Goal: Transaction & Acquisition: Purchase product/service

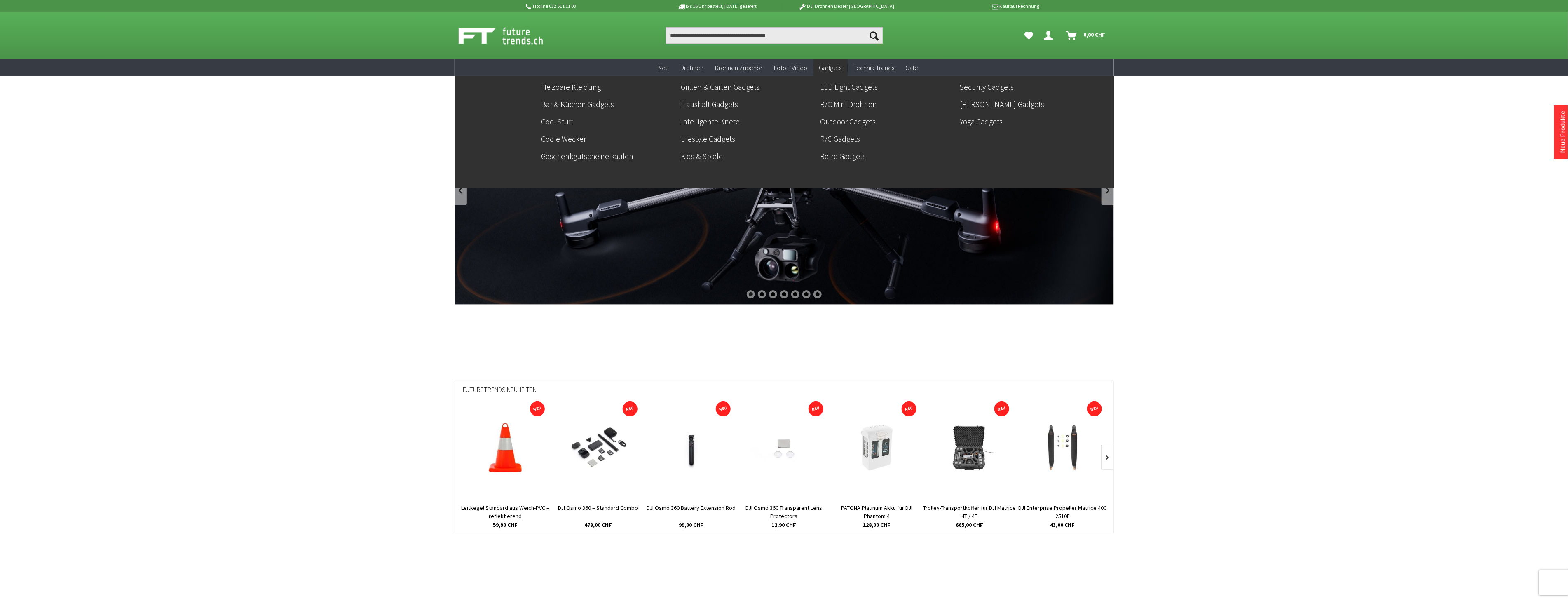
click at [836, 70] on span "Gadgets" at bounding box center [830, 67] width 23 height 8
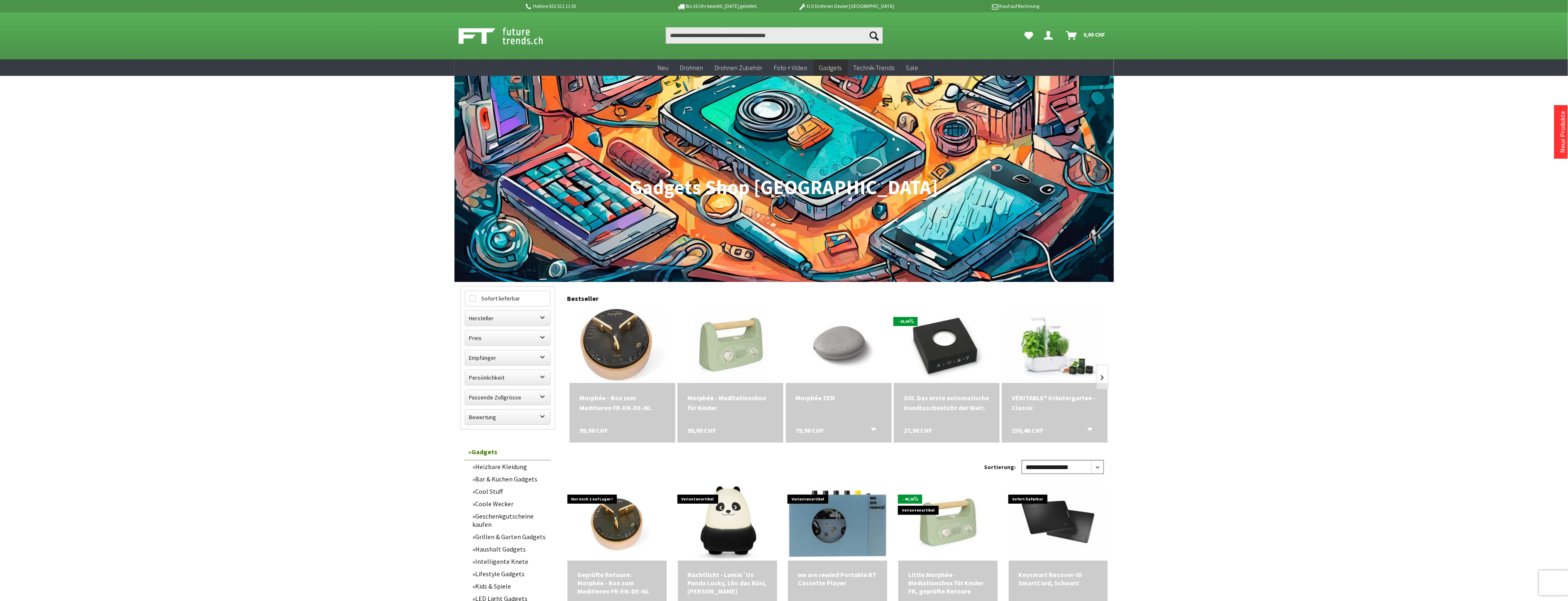
click at [1099, 468] on select "**********" at bounding box center [1062, 466] width 83 height 14
select select "*"
click at [1021, 460] on select "**********" at bounding box center [1062, 466] width 83 height 14
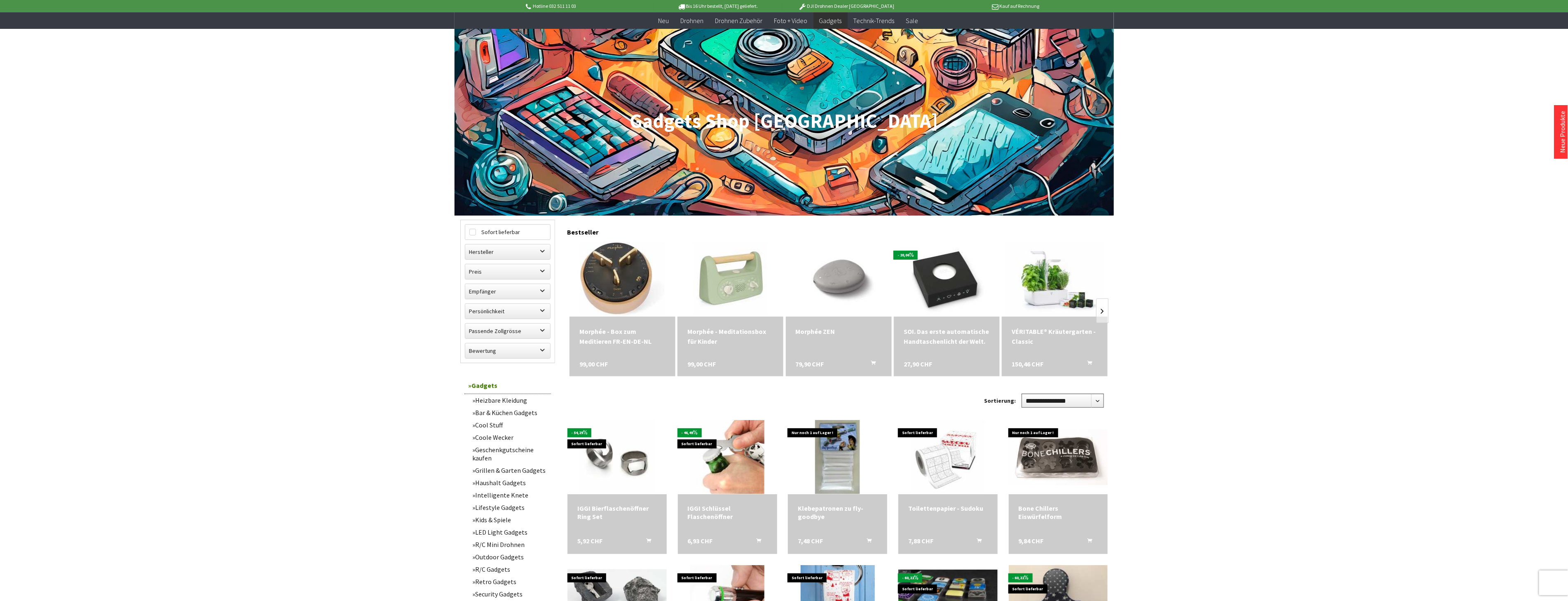
scroll to position [229, 0]
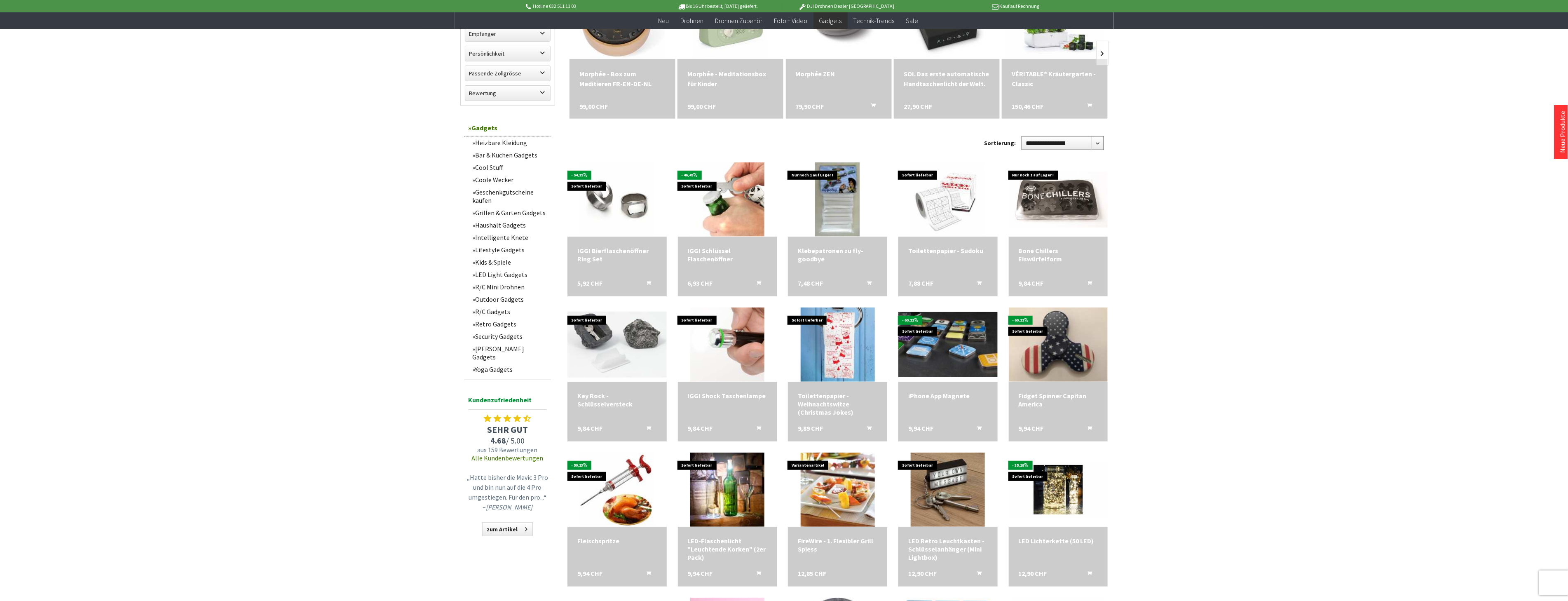
scroll to position [320, 0]
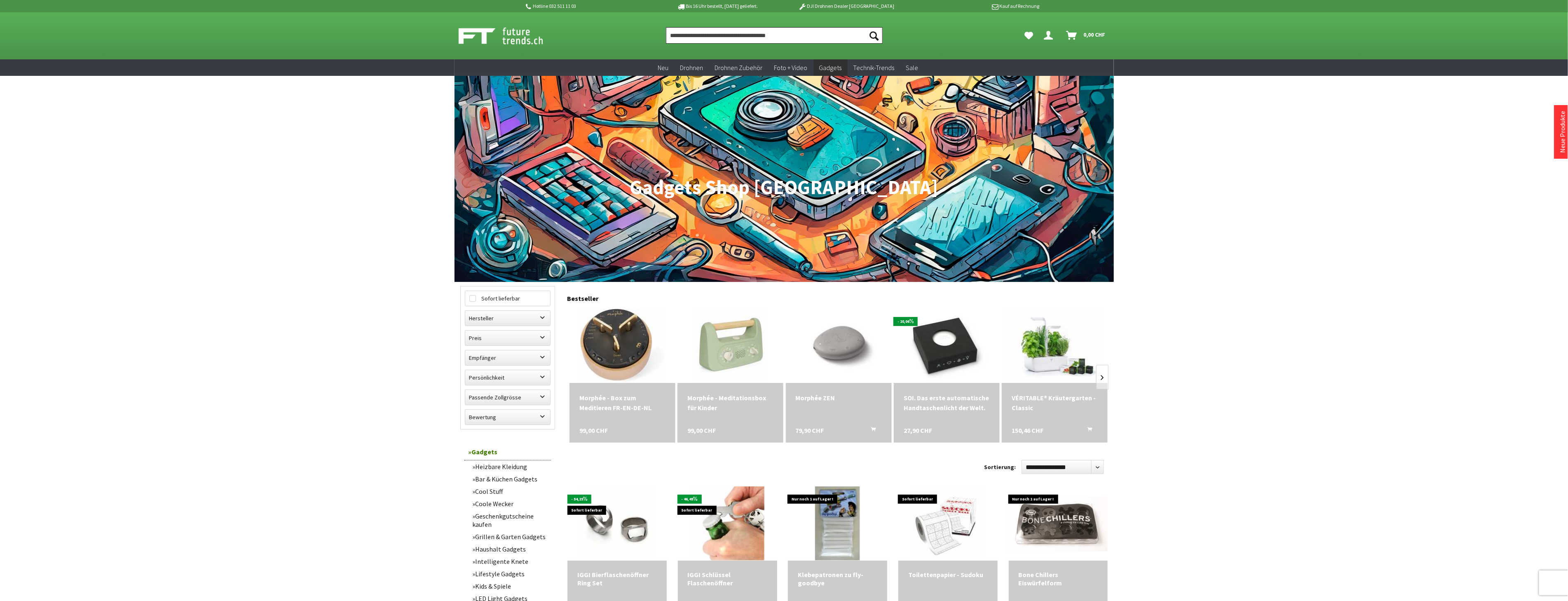
click at [720, 40] on input "Produkt, Marke, Kategorie, EAN, Artikelnummer…" at bounding box center [774, 35] width 217 height 17
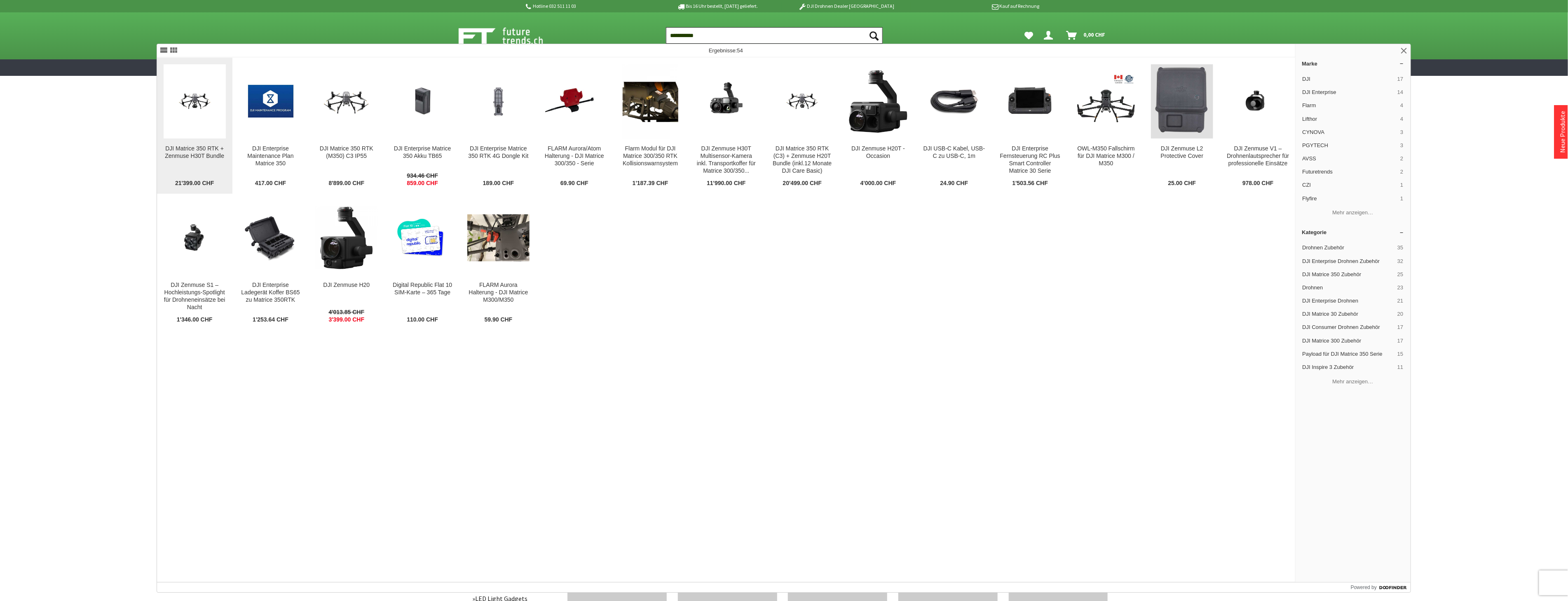
type input "**********"
click at [207, 134] on figure at bounding box center [195, 101] width 62 height 74
click at [712, 35] on input "**********" at bounding box center [774, 35] width 217 height 17
click at [803, 174] on div "DJI Matrice 350 RTK (C3) + Zenmuse H20T Bundle (inkl.12 Monate DJI Care Basic)" at bounding box center [802, 160] width 62 height 30
click at [435, 114] on img at bounding box center [422, 101] width 62 height 50
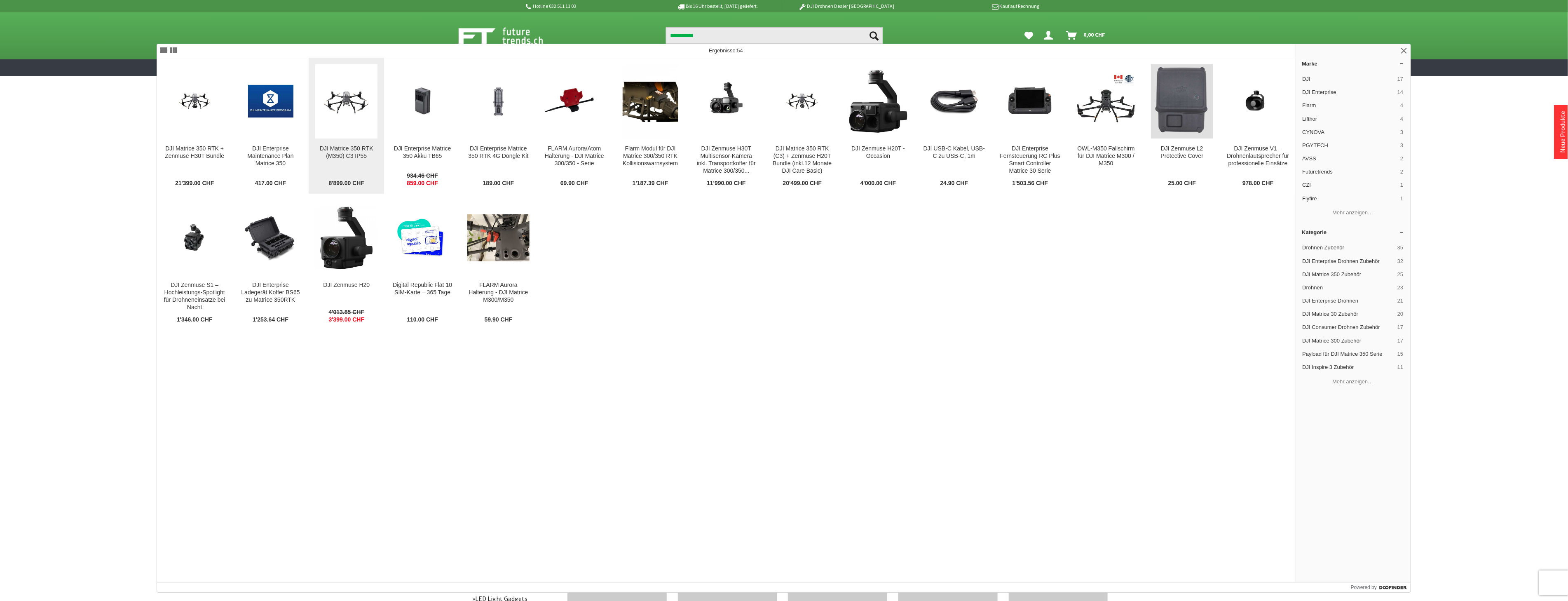
click at [356, 132] on figure at bounding box center [347, 101] width 62 height 74
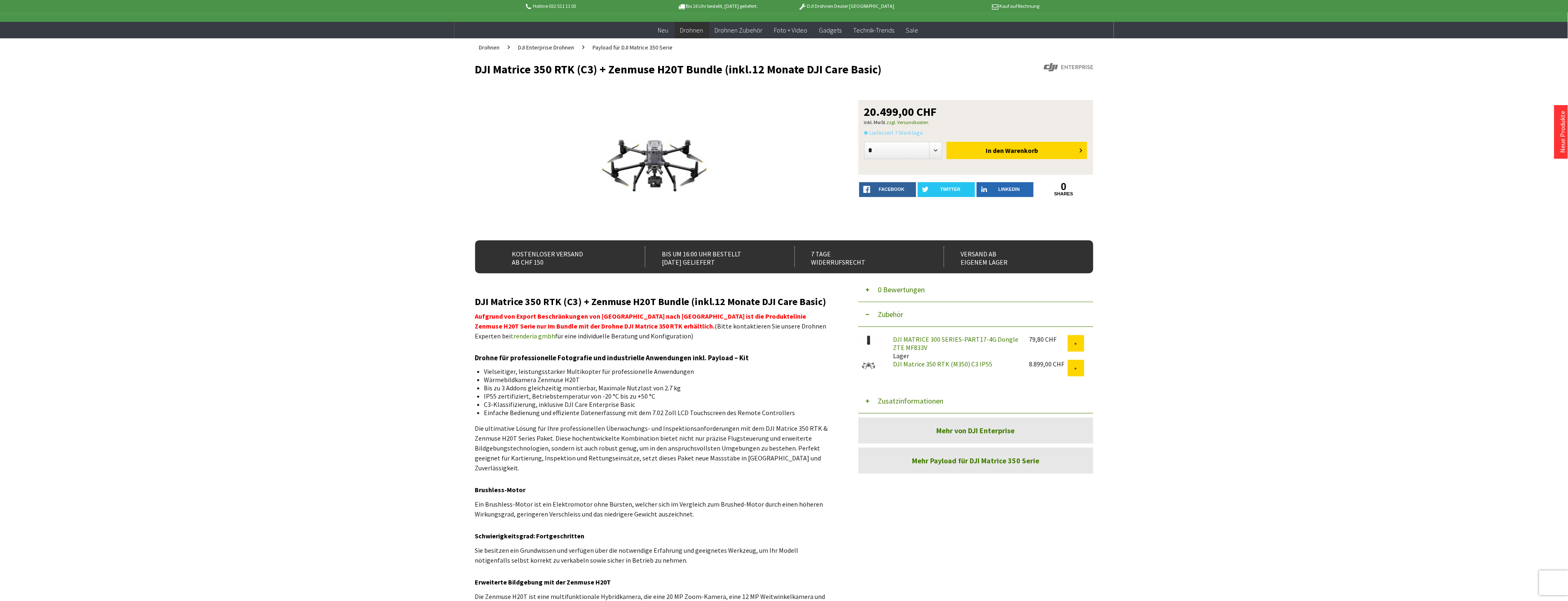
scroll to position [46, 0]
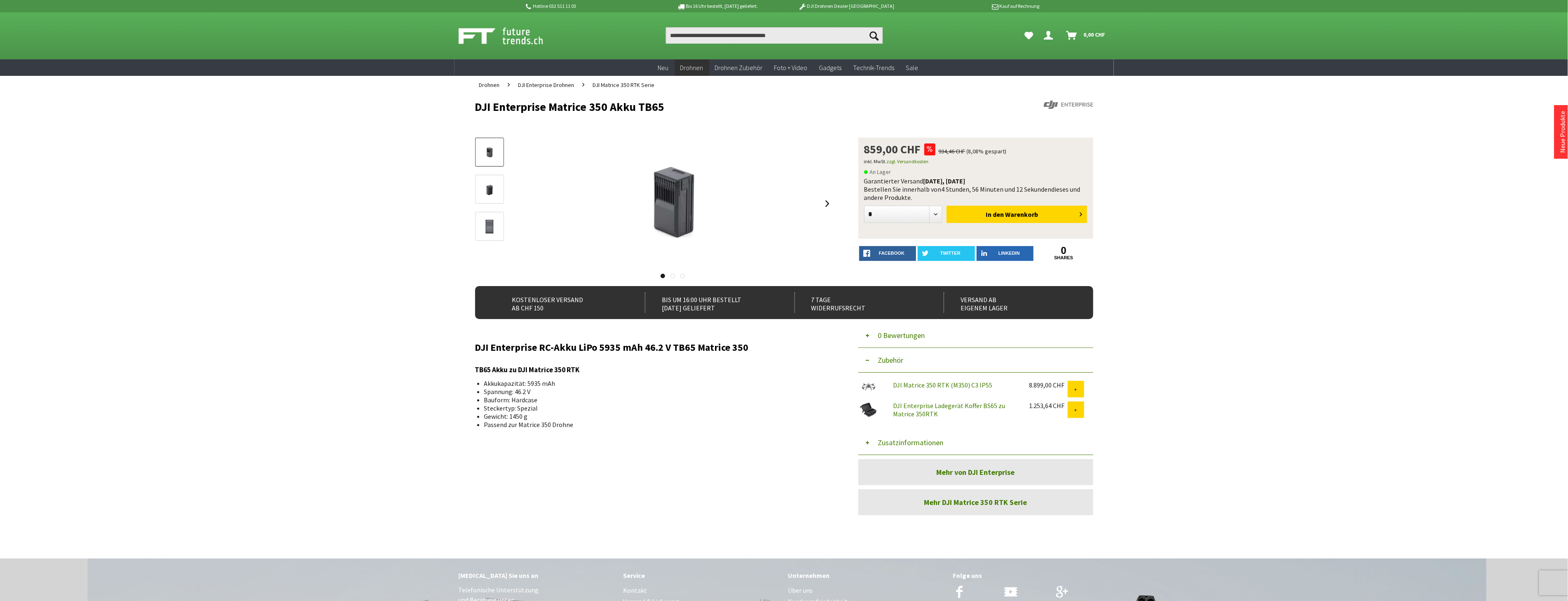
click at [934, 385] on link "DJI Matrice 350 RTK (M350) C3 IP55" at bounding box center [943, 385] width 99 height 8
drag, startPoint x: 668, startPoint y: 105, endPoint x: 640, endPoint y: 105, distance: 28.0
click at [640, 105] on h1 "DJI Enterprise Matrice 350 Akku TB65" at bounding box center [722, 106] width 495 height 12
click at [718, 34] on input "Produkt, Marke, Kategorie, EAN, Artikelnummer…" at bounding box center [774, 35] width 217 height 17
click at [933, 213] on select "* * * * * *" at bounding box center [903, 214] width 78 height 17
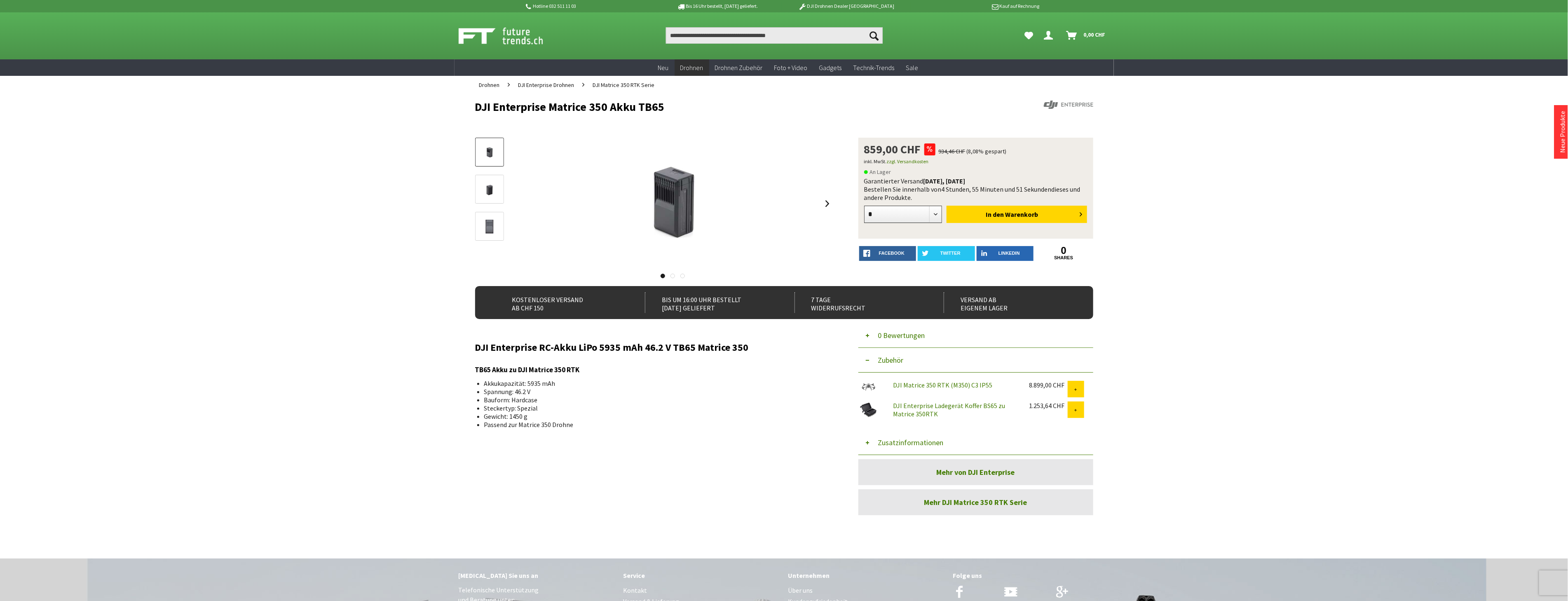
select select "*"
click at [864, 205] on select "* * * * * *" at bounding box center [903, 214] width 78 height 17
click at [980, 213] on button "In den Warenkorb" at bounding box center [1017, 214] width 141 height 17
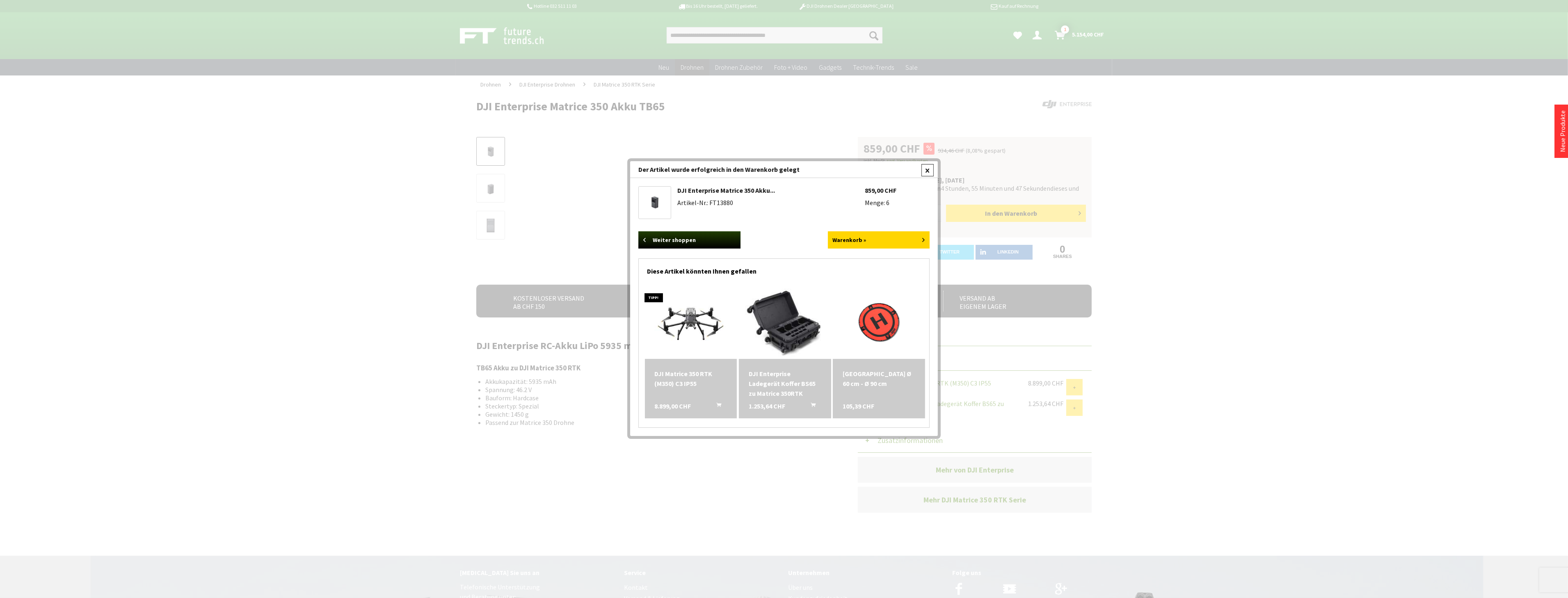
click at [930, 172] on div at bounding box center [928, 170] width 12 height 12
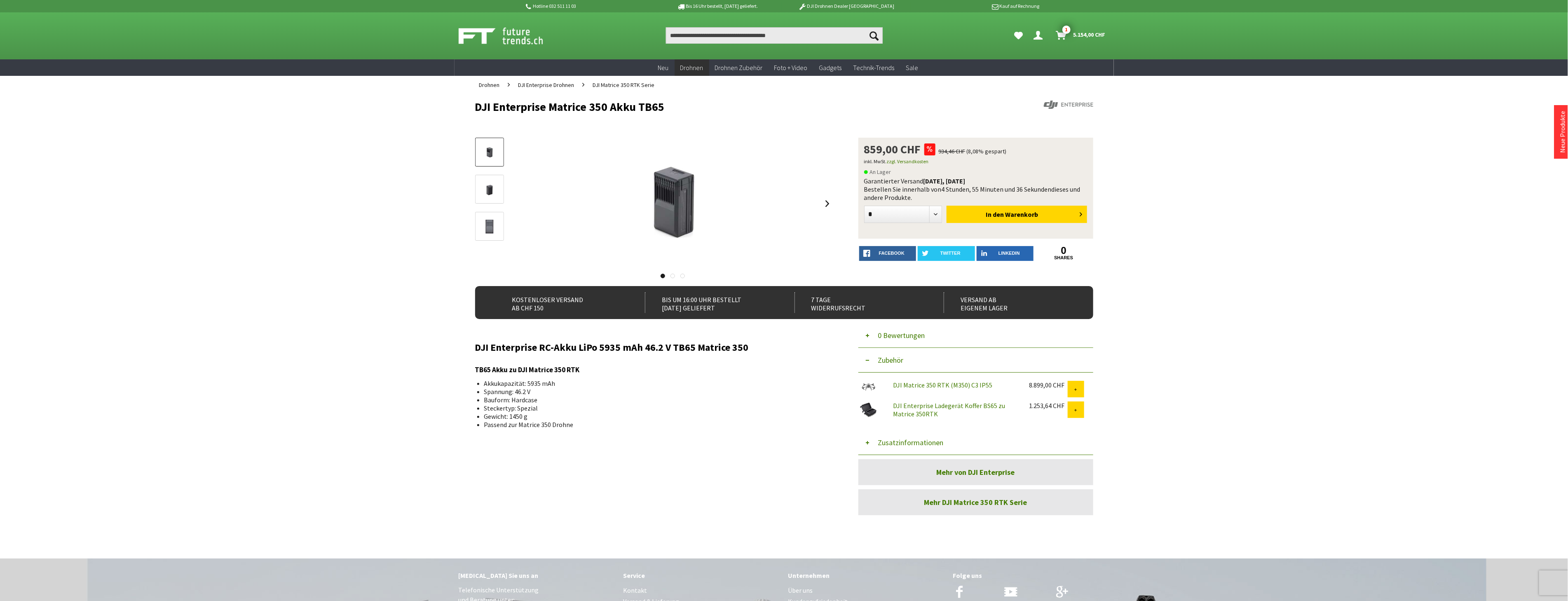
click at [903, 445] on button "Zusatzinformationen" at bounding box center [976, 443] width 235 height 24
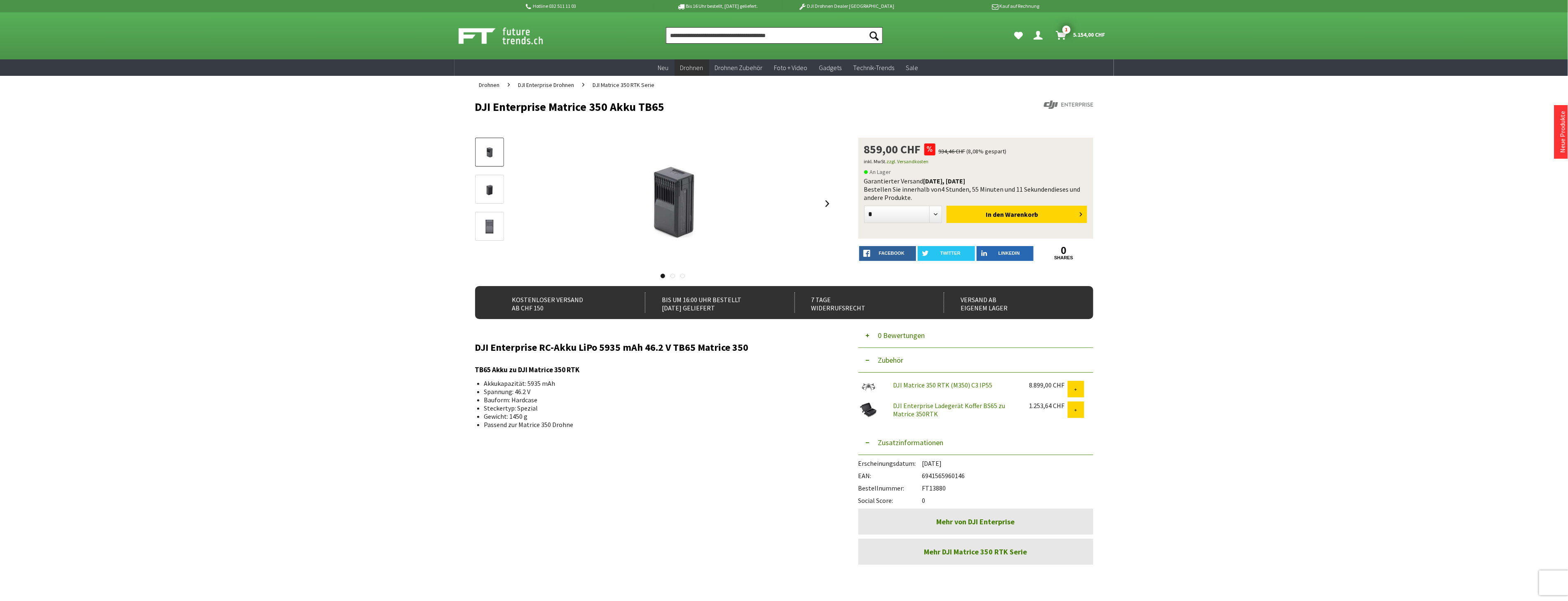
click at [717, 40] on input "Produkt, Marke, Kategorie, EAN, Artikelnummer…" at bounding box center [774, 35] width 217 height 17
click at [699, 36] on input "Produkt, Marke, Kategorie, EAN, Artikelnummer…" at bounding box center [774, 35] width 217 height 17
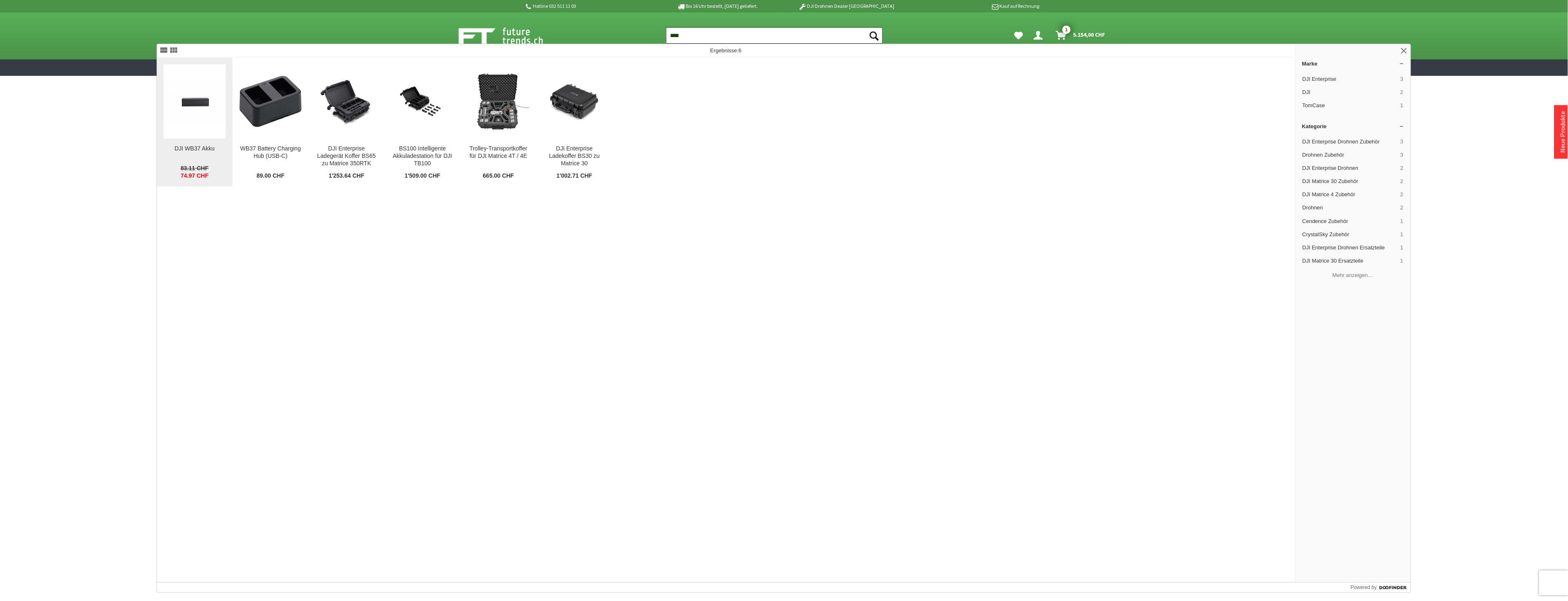
type input "****"
click at [203, 120] on img at bounding box center [195, 101] width 62 height 42
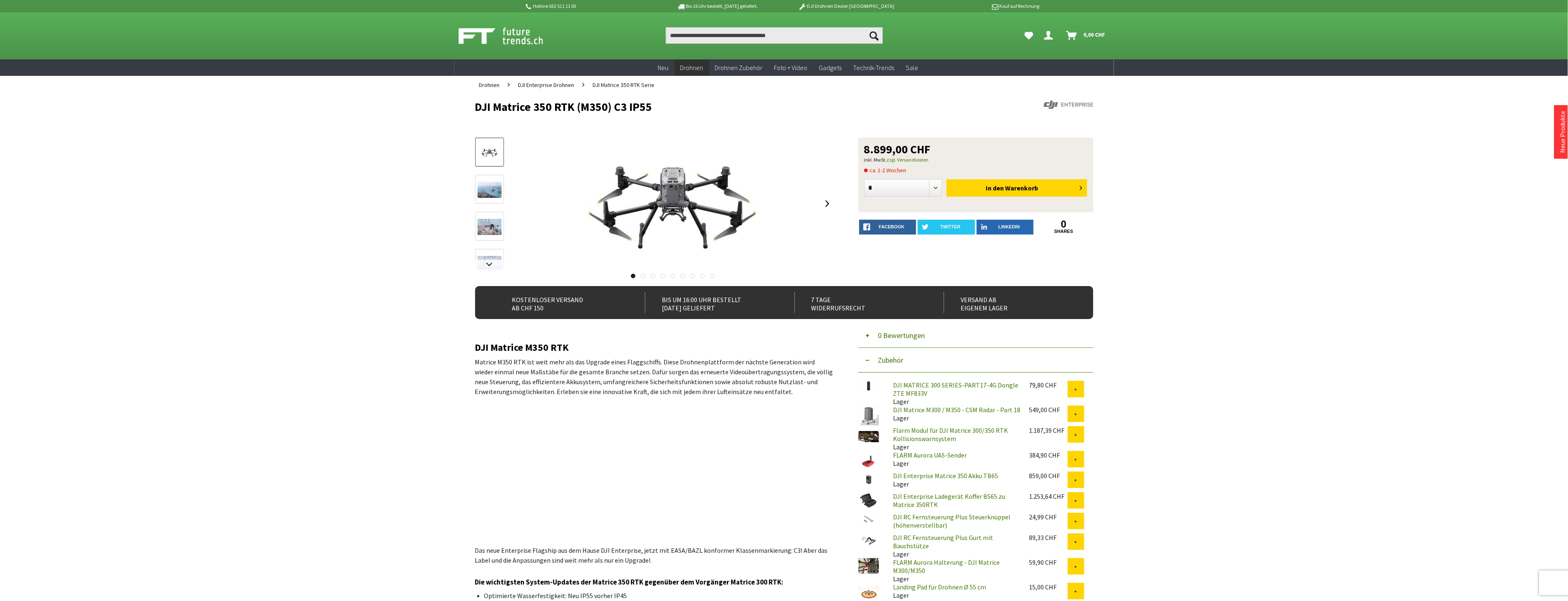
drag, startPoint x: 658, startPoint y: 109, endPoint x: 455, endPoint y: 95, distance: 203.5
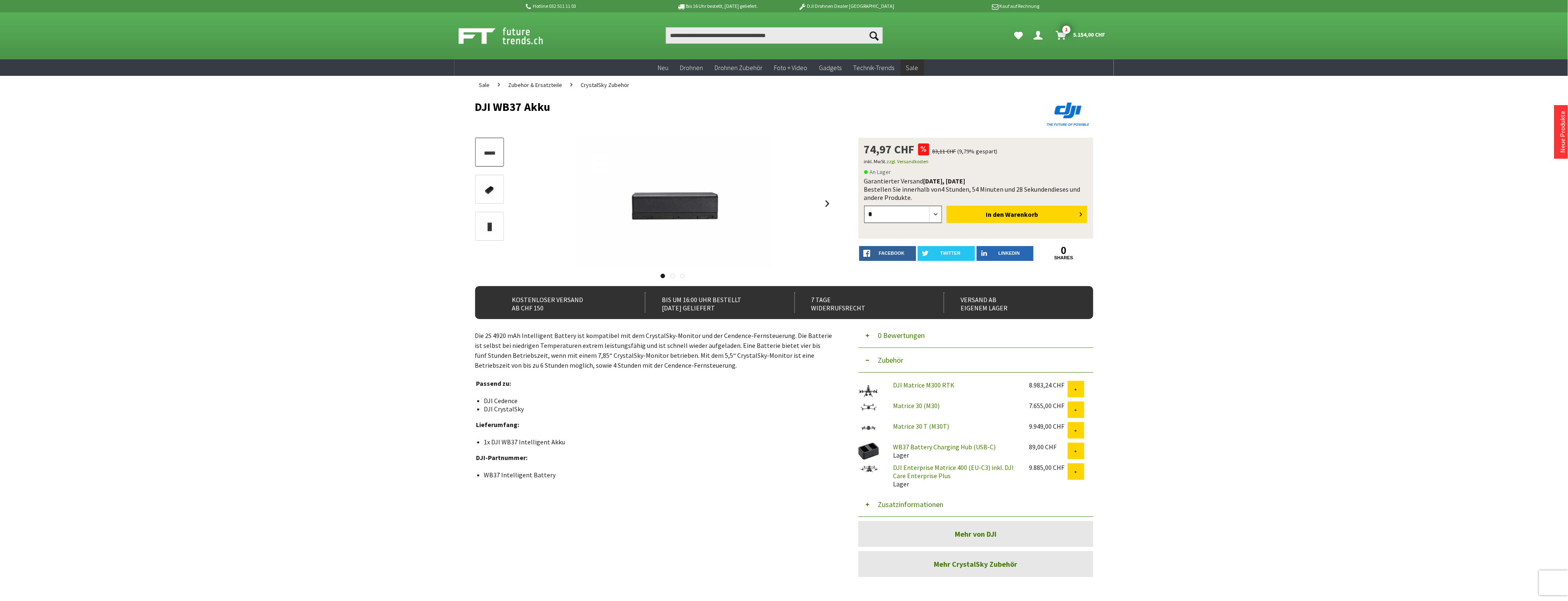
click at [937, 213] on select "* * * * * * * * * ** ** ** ** ** ** ** ** ** ** **" at bounding box center [903, 214] width 78 height 17
select select "**"
click at [864, 205] on select "* * * * * * * * * ** ** ** ** ** ** ** ** ** ** **" at bounding box center [903, 214] width 78 height 17
click at [977, 213] on button "In den Warenkorb" at bounding box center [1017, 214] width 141 height 17
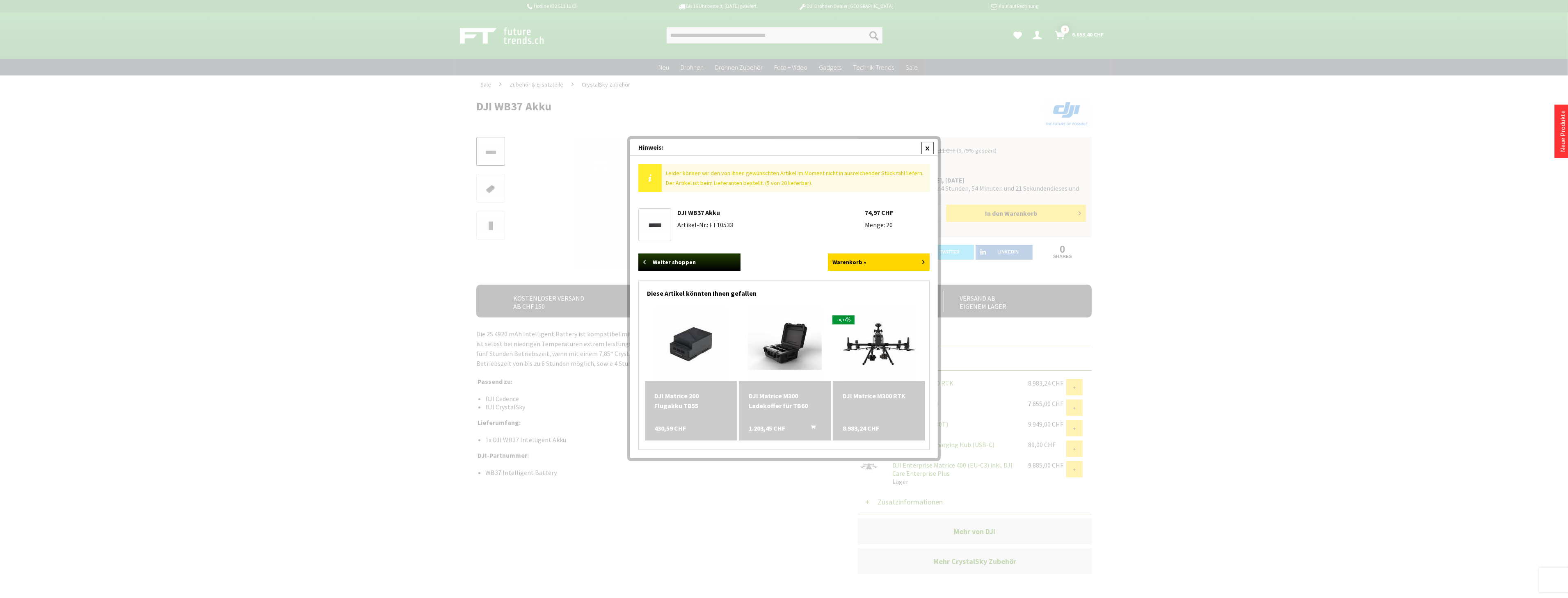
click at [928, 152] on div at bounding box center [928, 148] width 12 height 12
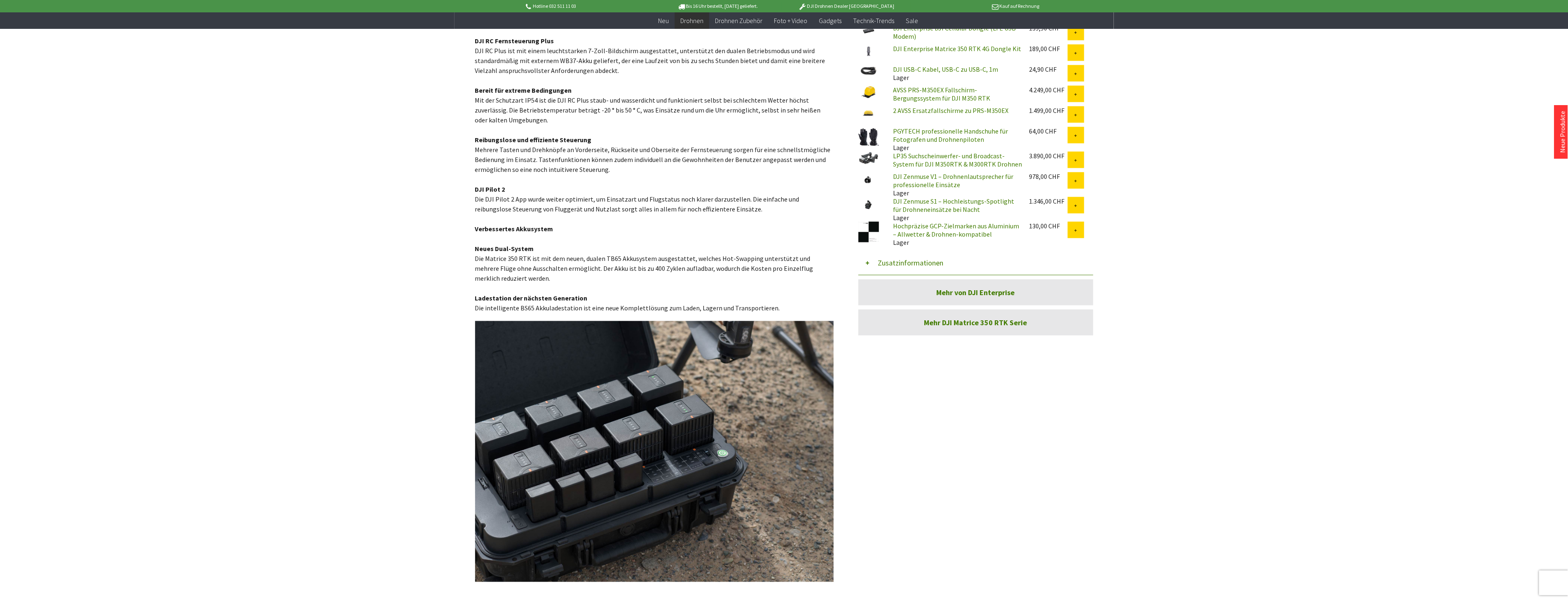
scroll to position [961, 0]
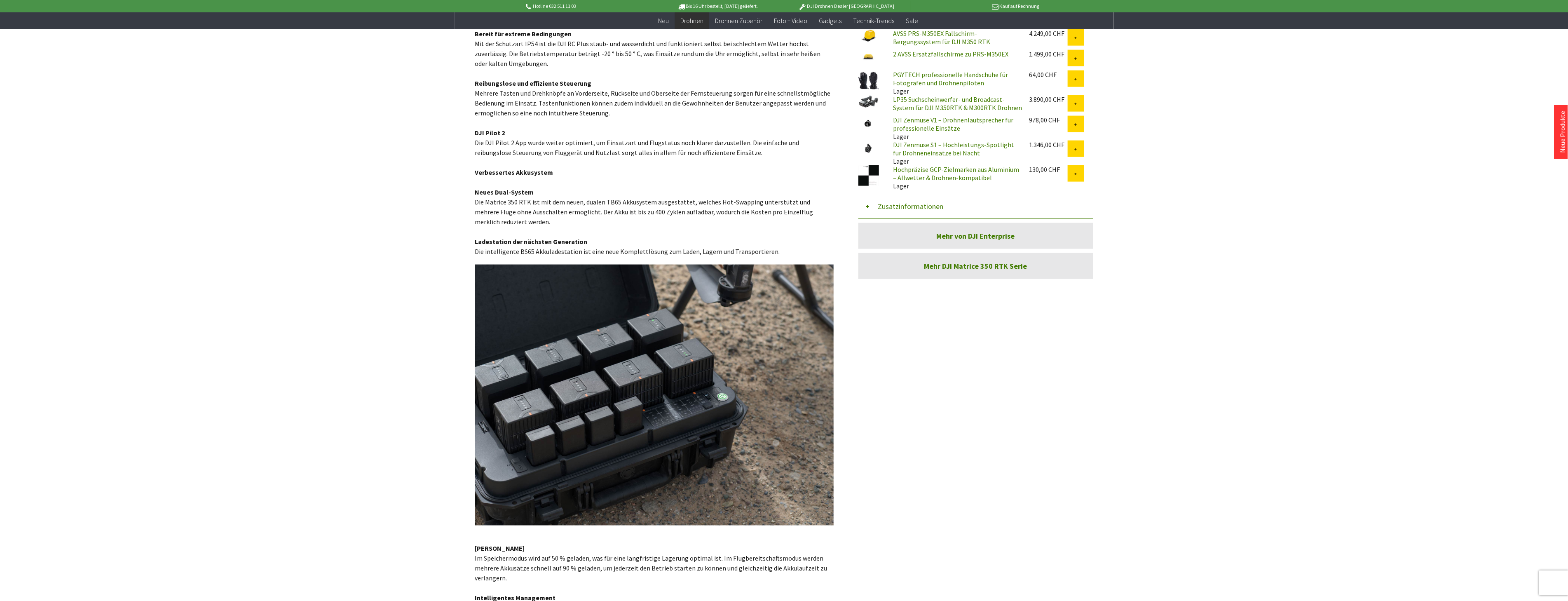
click at [892, 206] on button "Zusatzinformationen" at bounding box center [976, 206] width 235 height 24
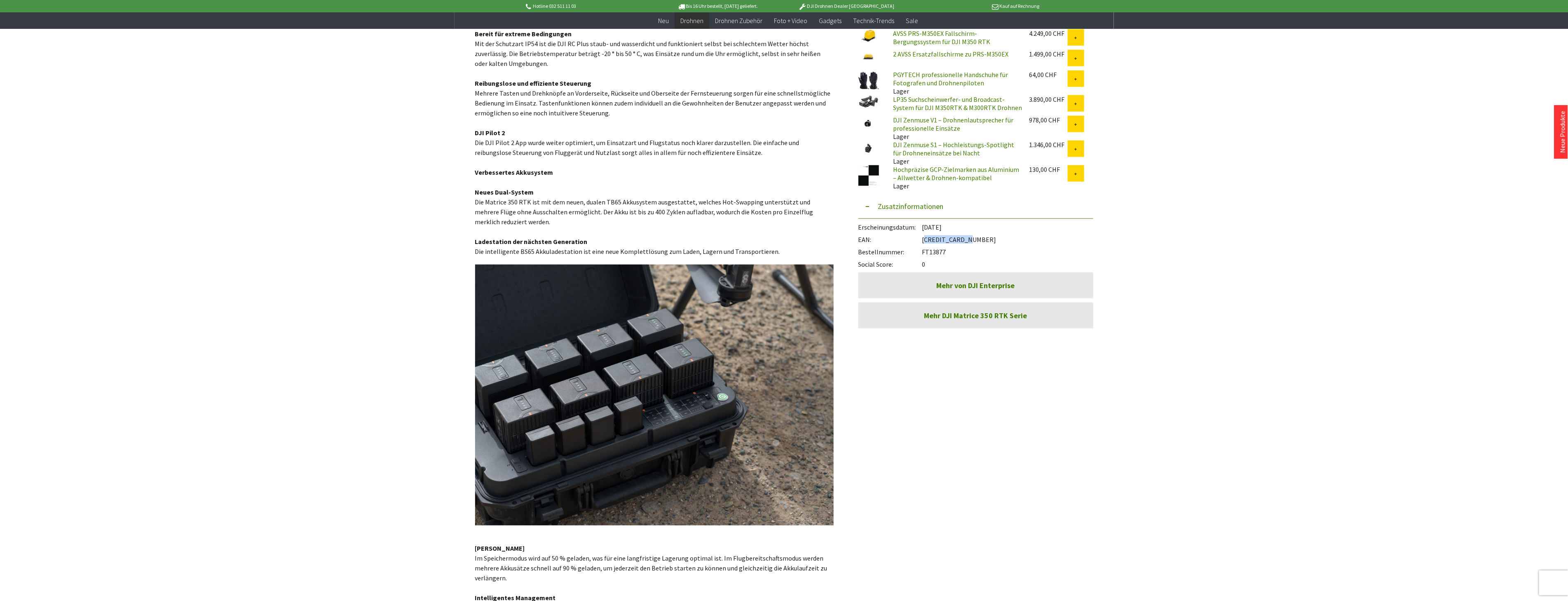
drag, startPoint x: 968, startPoint y: 238, endPoint x: 923, endPoint y: 242, distance: 45.2
click at [923, 242] on div "EAN: 6941565961389" at bounding box center [976, 237] width 235 height 12
copy div "[CREDIT_CARD_NUMBER]"
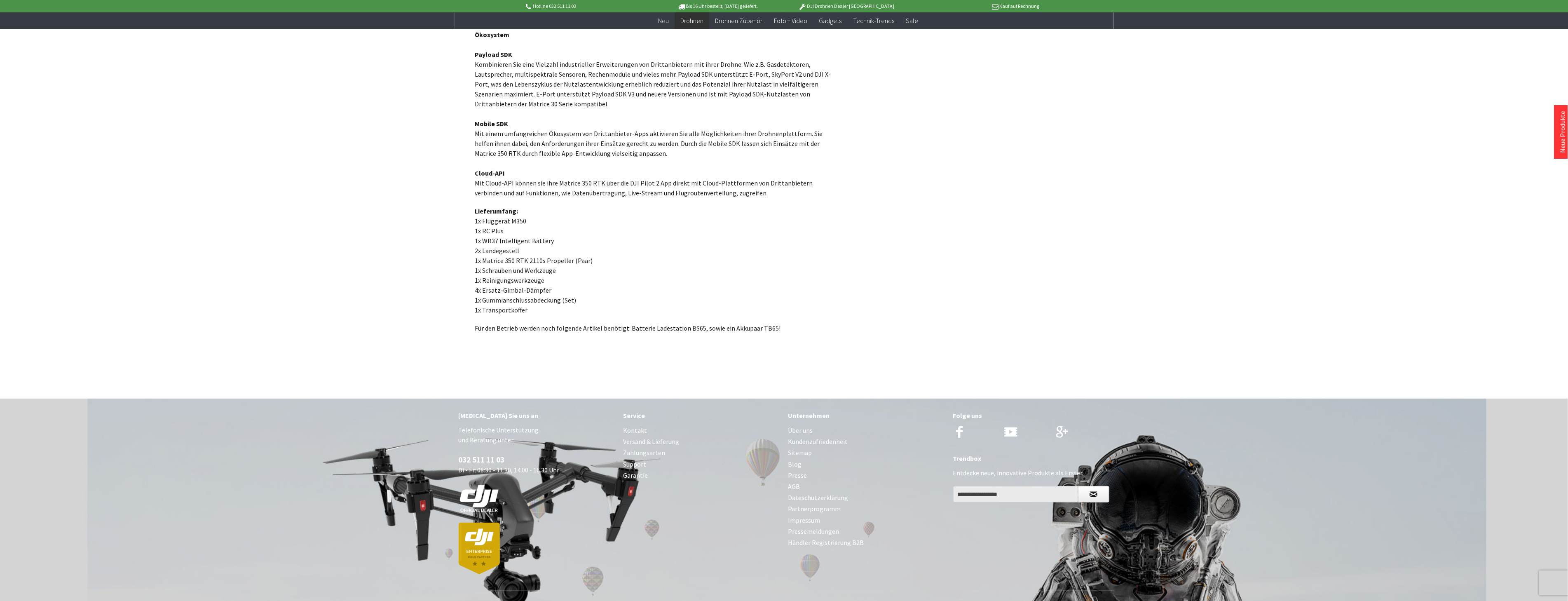
scroll to position [2710, 0]
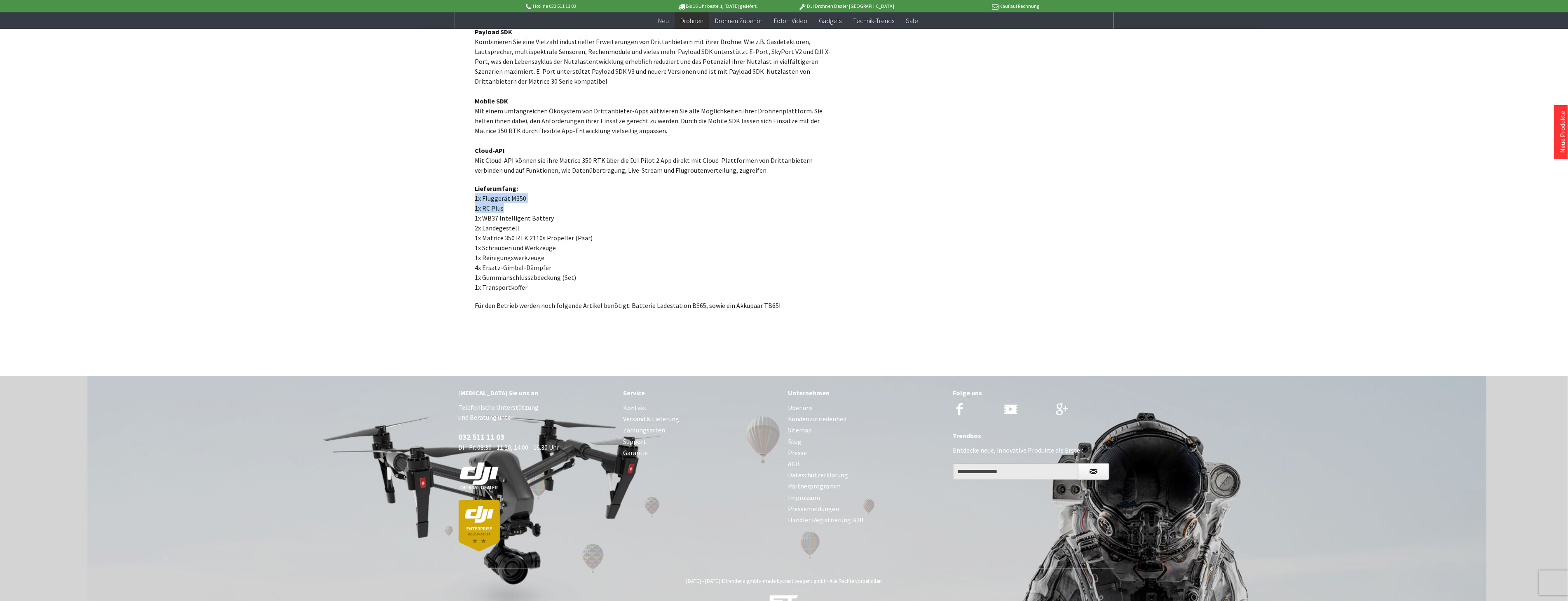
drag, startPoint x: 525, startPoint y: 176, endPoint x: 505, endPoint y: 191, distance: 25.0
click at [505, 190] on p "Lieferumfang: 1x Fluggerät M350 1x RC Plus 1x WB37 Intelligent Battery 2x Lande…" at bounding box center [654, 238] width 358 height 109
drag, startPoint x: 553, startPoint y: 197, endPoint x: 512, endPoint y: 196, distance: 41.0
click at [512, 196] on p "Lieferumfang: 1x Fluggerät M350 1x RC Plus 1x WB37 Intelligent Battery 2x Lande…" at bounding box center [654, 238] width 358 height 109
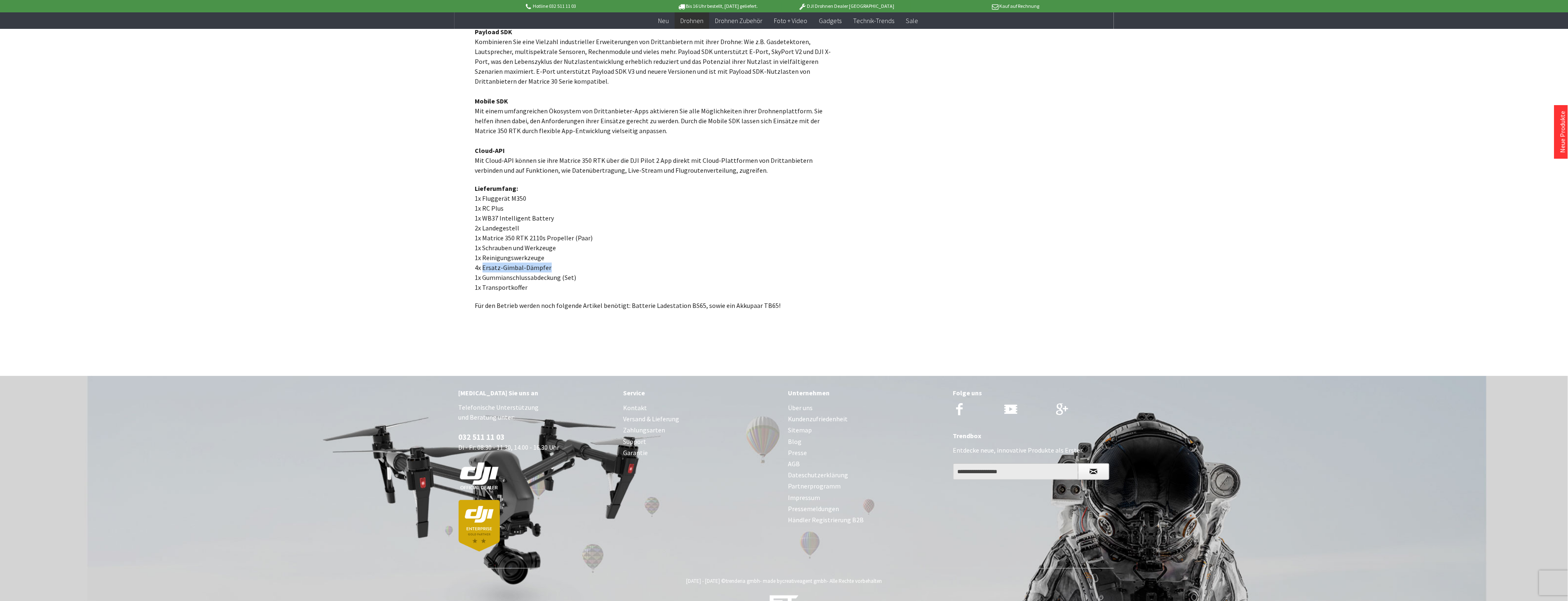
drag, startPoint x: 551, startPoint y: 246, endPoint x: 482, endPoint y: 246, distance: 69.0
click at [482, 246] on p "Lieferumfang: 1x Fluggerät M350 1x RC Plus 1x WB37 Intelligent Battery 2x Lande…" at bounding box center [654, 238] width 358 height 109
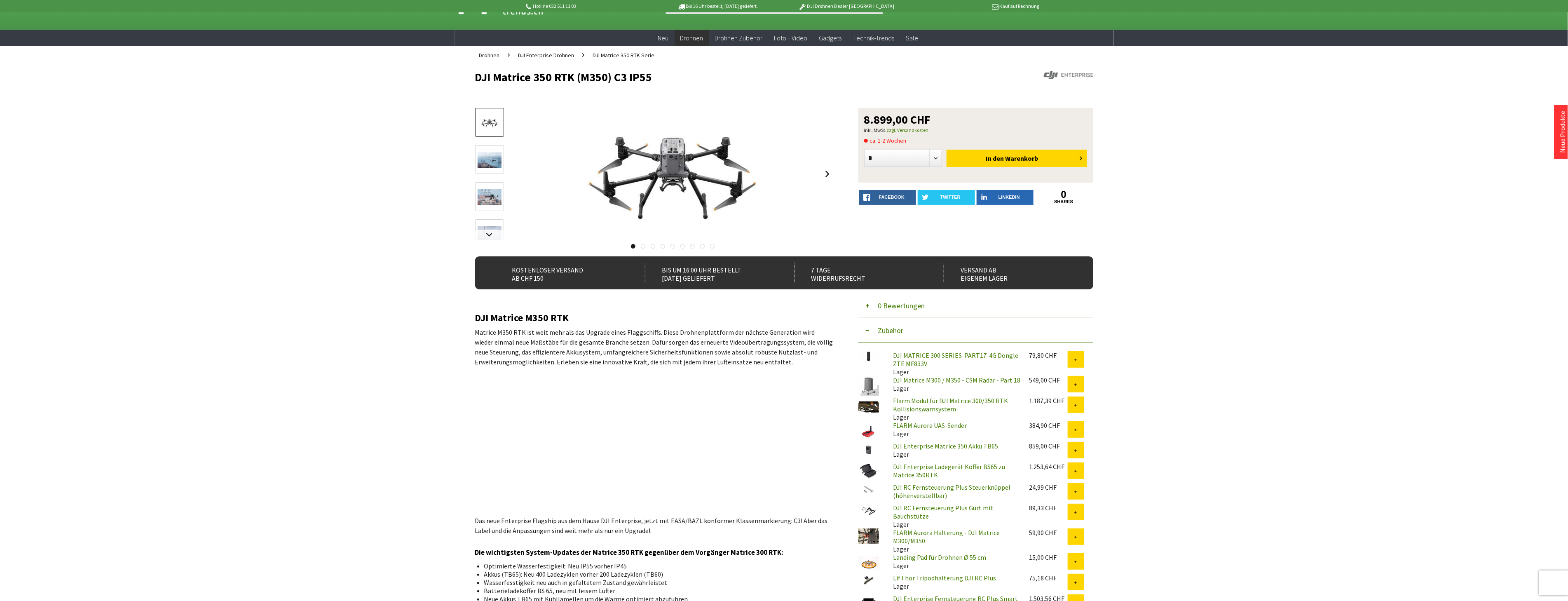
scroll to position [0, 0]
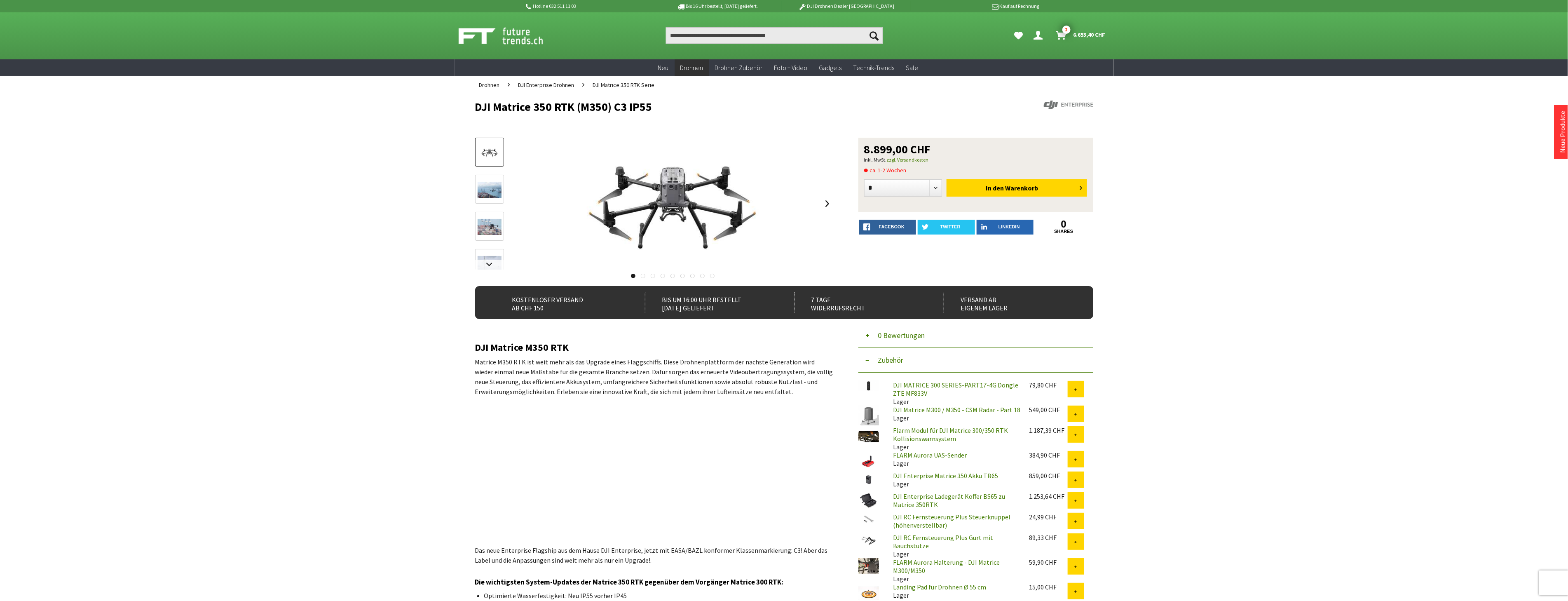
click at [631, 86] on span "DJI Matrice 350 RTK Serie" at bounding box center [624, 85] width 62 height 7
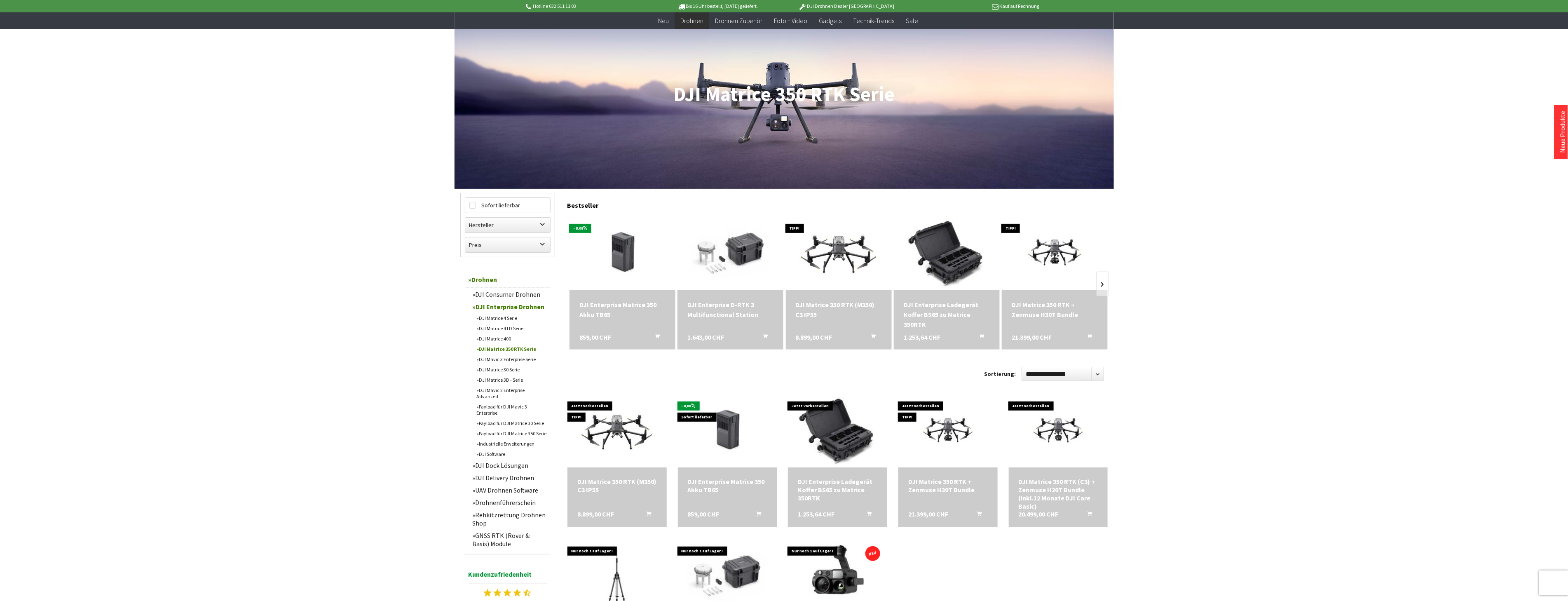
scroll to position [92, 0]
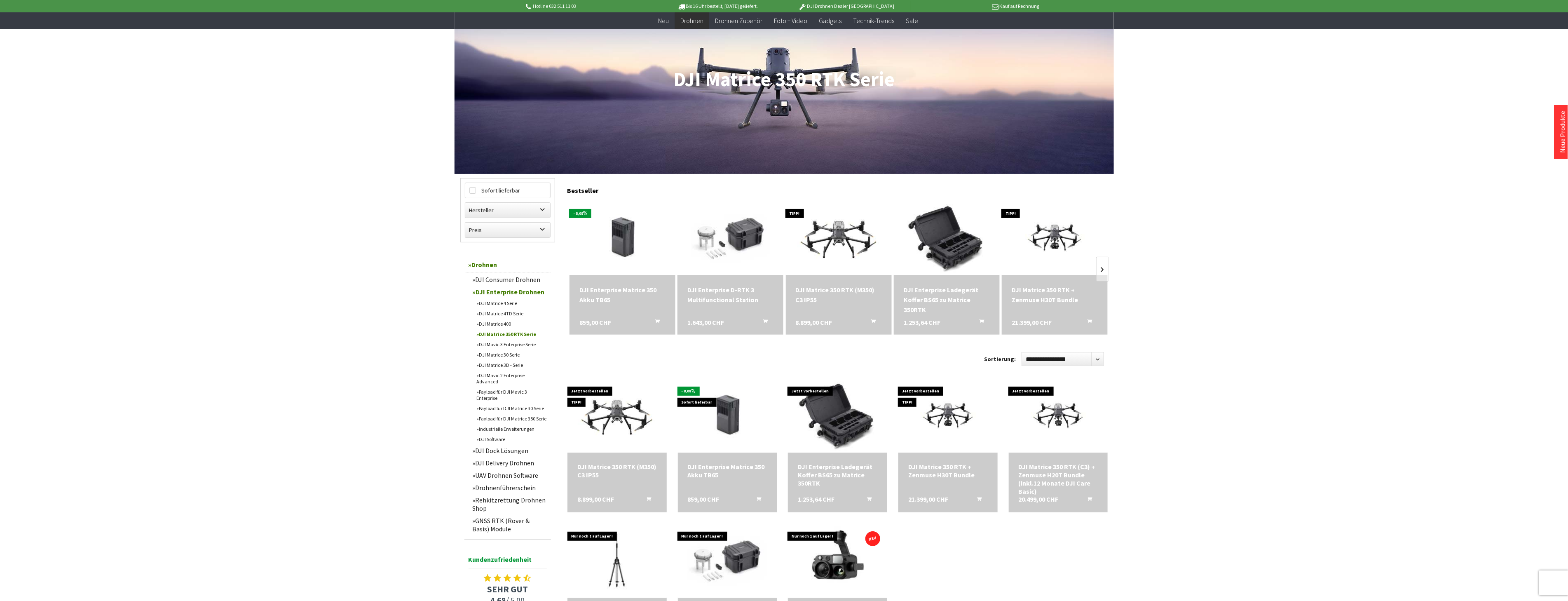
click at [829, 312] on div "DJI Matrice 350 RTK (M350) C3 IP55 8.899,00 CHF In den Warenkorb" at bounding box center [838, 305] width 106 height 60
click at [824, 293] on div "DJI Matrice 350 RTK (M350) C3 IP55" at bounding box center [838, 295] width 86 height 20
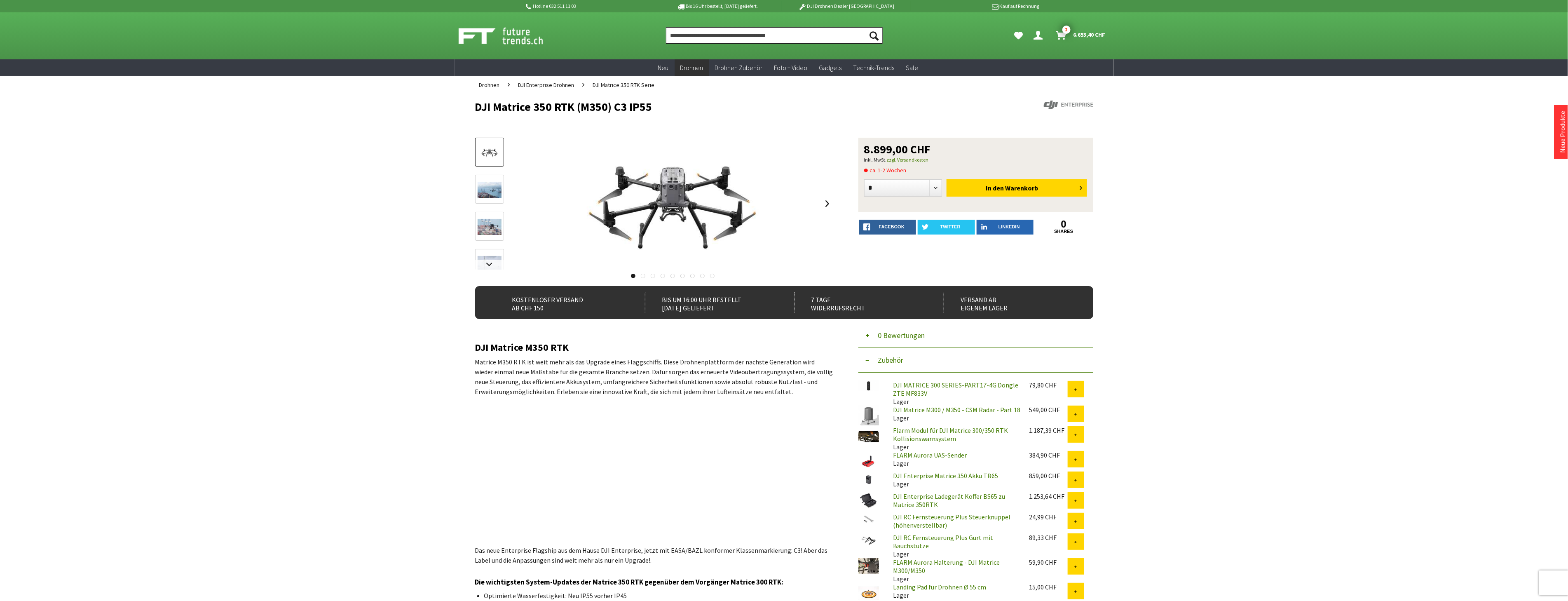
click at [681, 35] on input "Produkt, Marke, Kategorie, EAN, Artikelnummer…" at bounding box center [774, 35] width 217 height 17
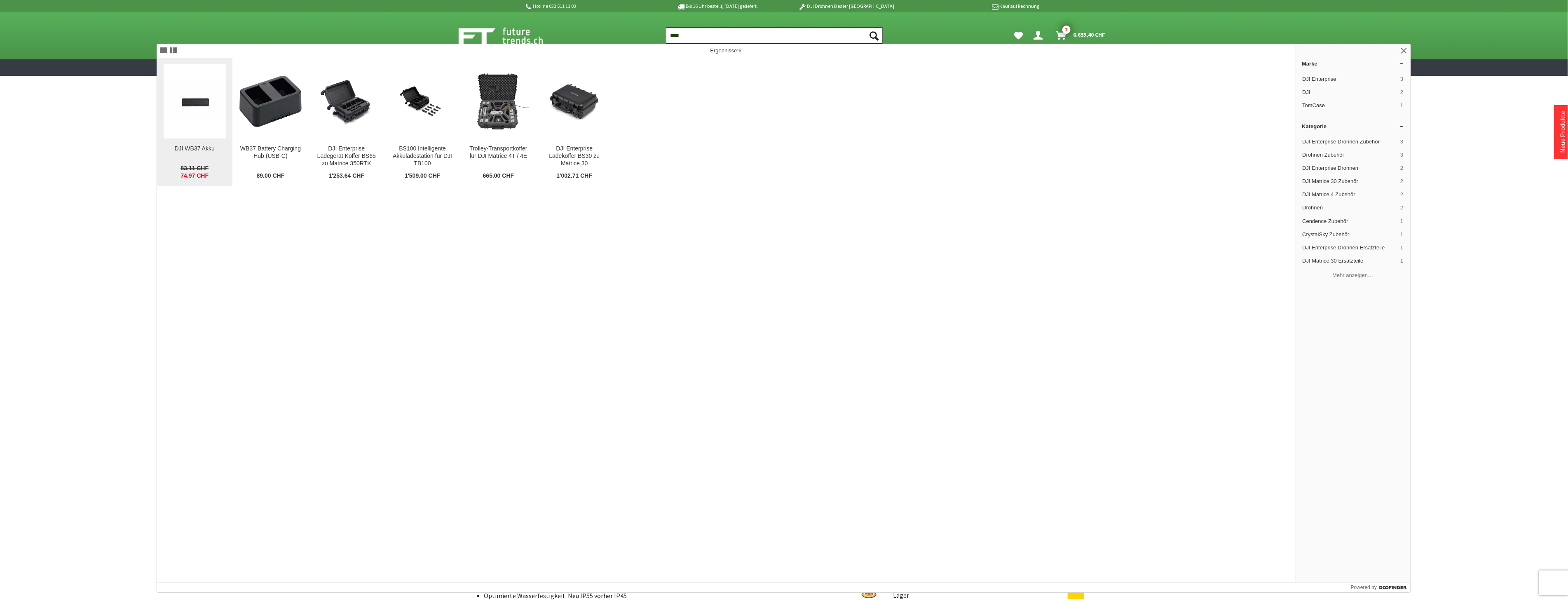
type input "****"
click at [202, 133] on figure at bounding box center [195, 101] width 62 height 74
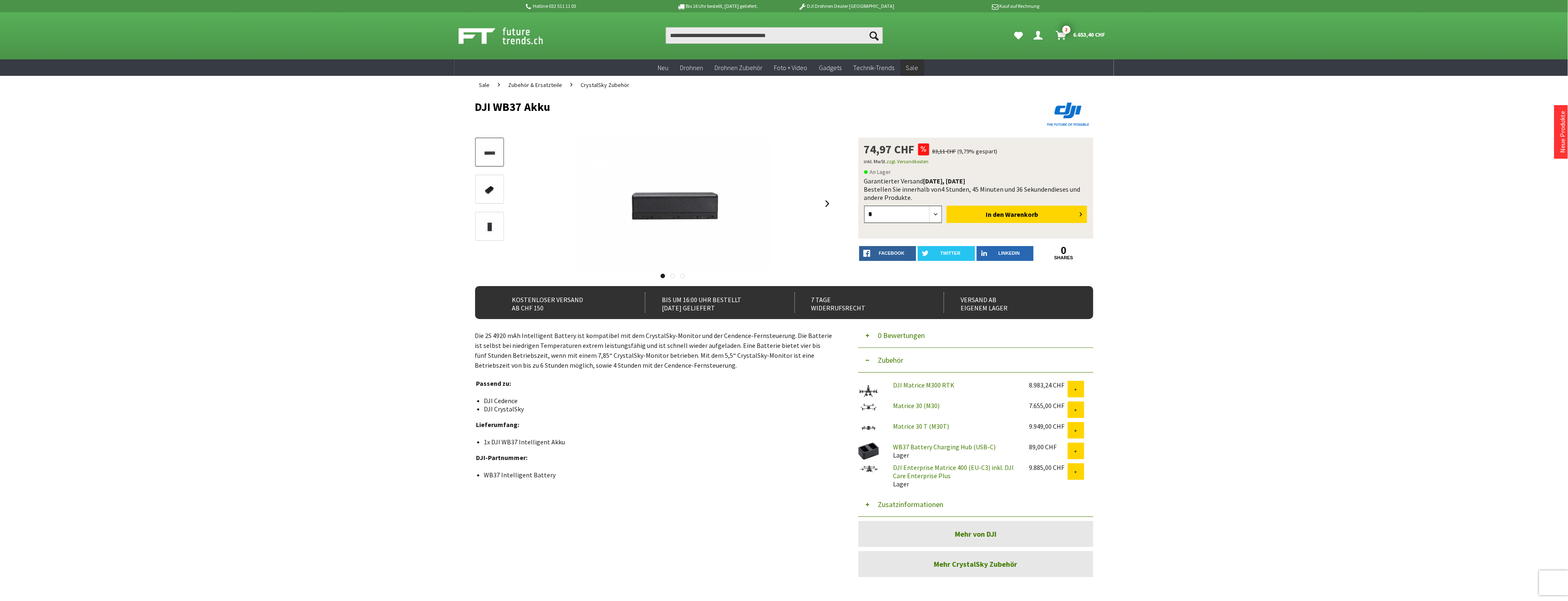
click at [938, 213] on select "* * * * * * * * * ** ** ** ** ** ** ** ** ** ** **" at bounding box center [903, 214] width 78 height 17
select select "**"
click at [864, 205] on select "* * * * * * * * * ** ** ** ** ** ** ** ** ** ** **" at bounding box center [903, 214] width 78 height 17
click at [1004, 214] on button "In den Warenkorb" at bounding box center [1017, 214] width 141 height 17
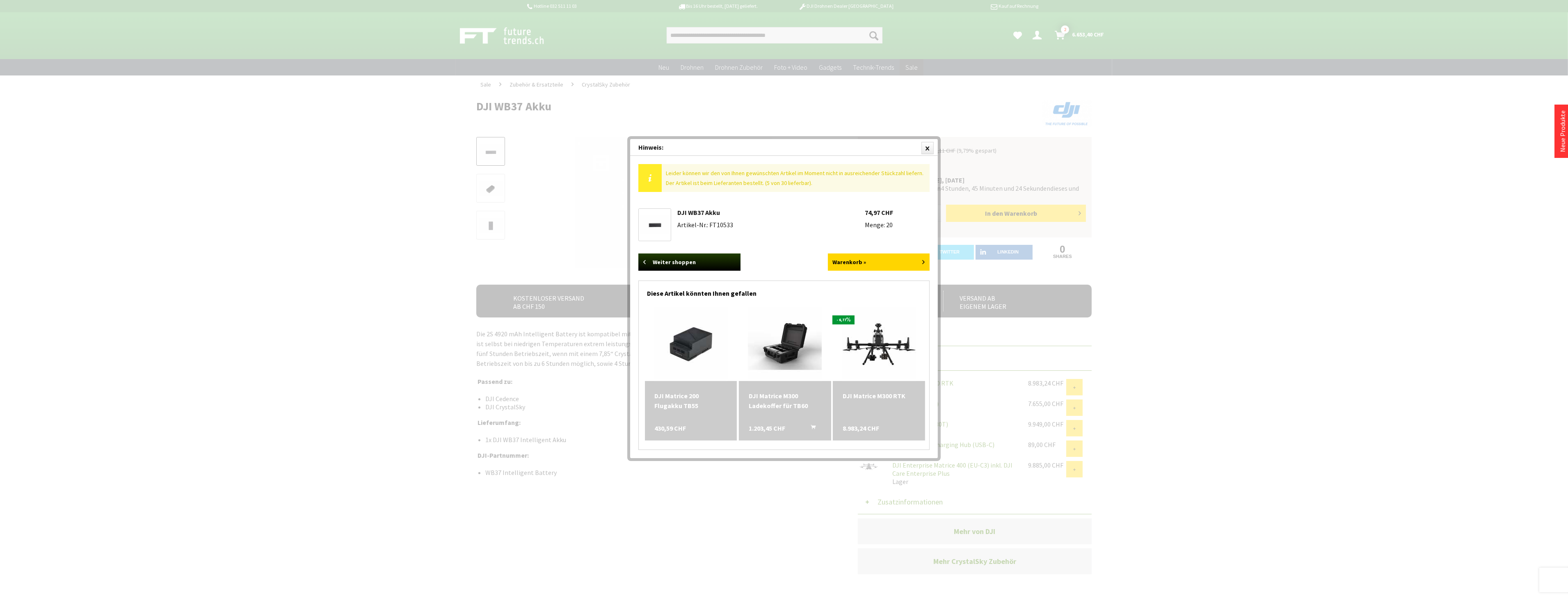
click at [693, 32] on div at bounding box center [784, 299] width 1568 height 598
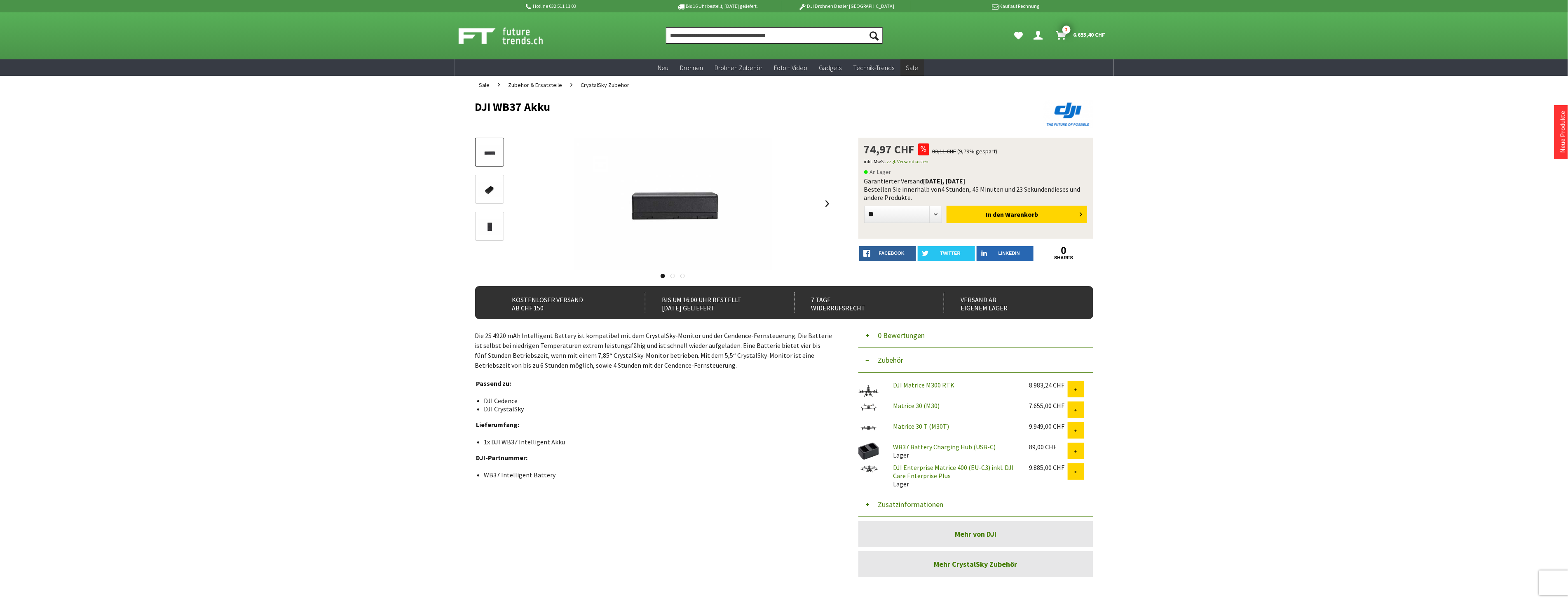
click at [705, 34] on input "Produkt, Marke, Kategorie, EAN, Artikelnummer…" at bounding box center [774, 35] width 217 height 17
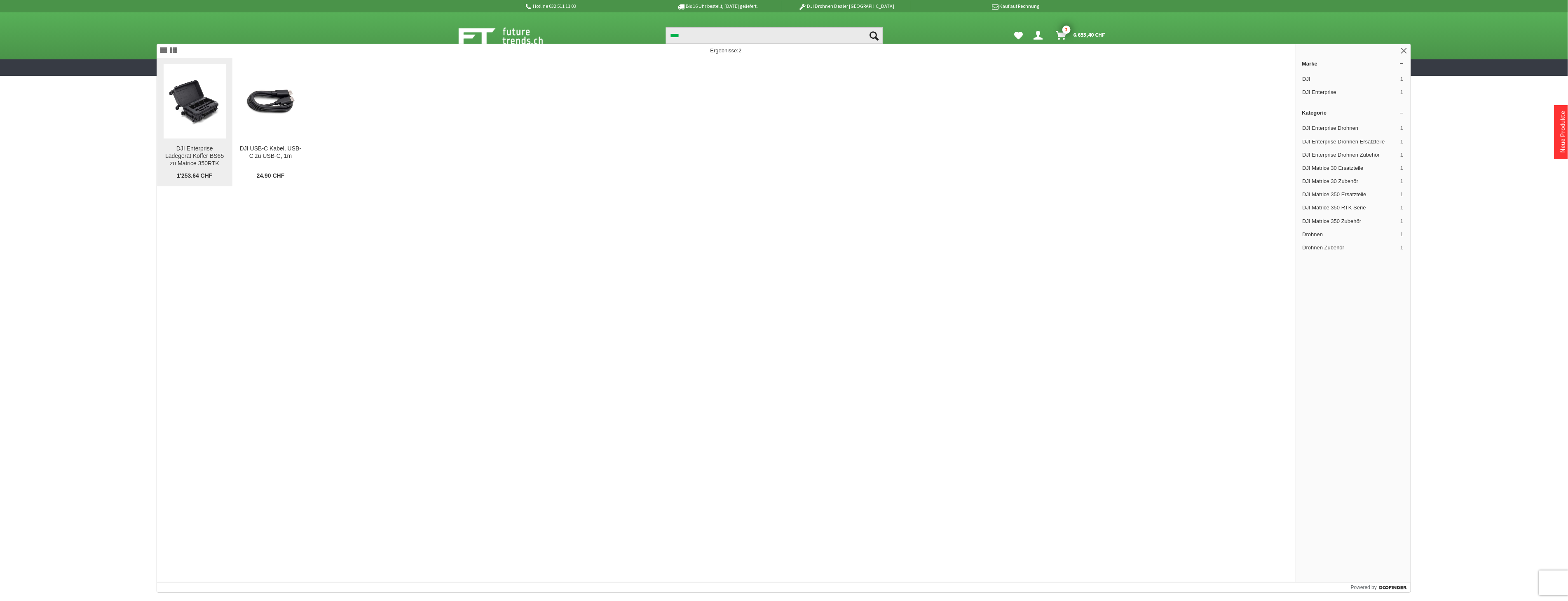
click at [201, 132] on figure at bounding box center [195, 101] width 62 height 74
click at [718, 37] on input "****" at bounding box center [774, 35] width 217 height 17
type input "*"
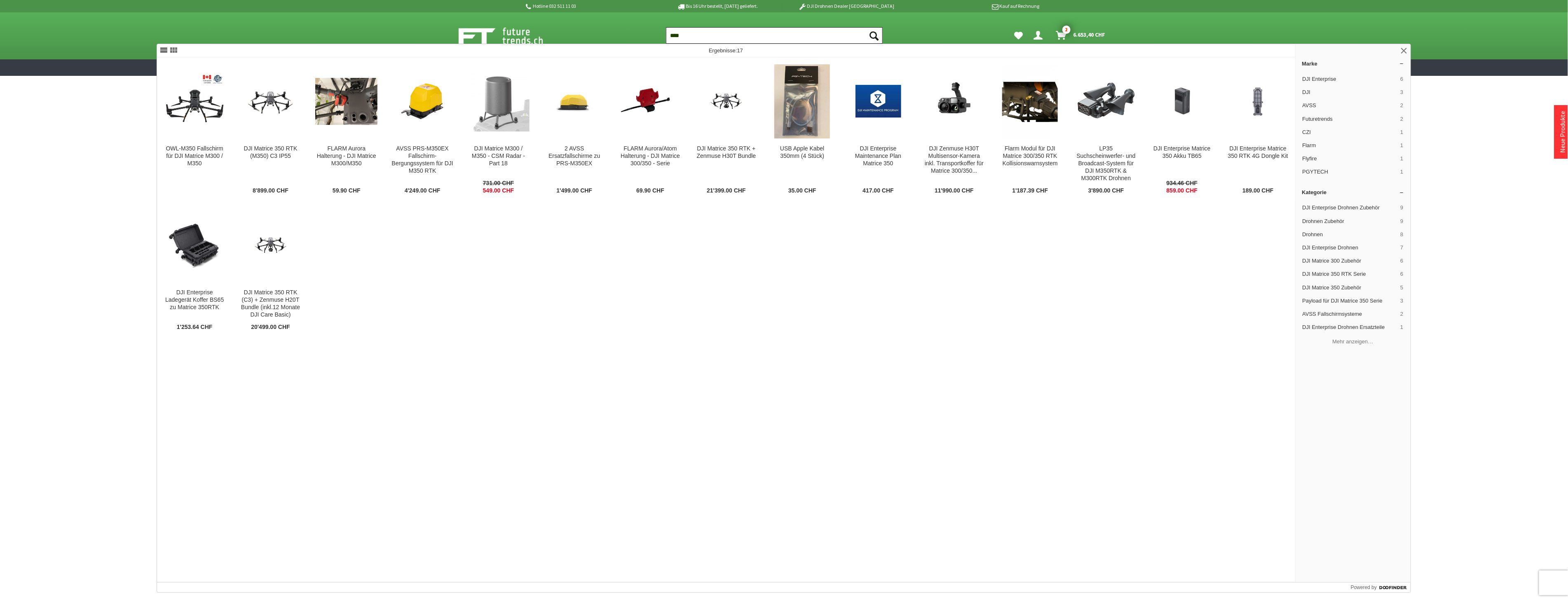
type input "****"
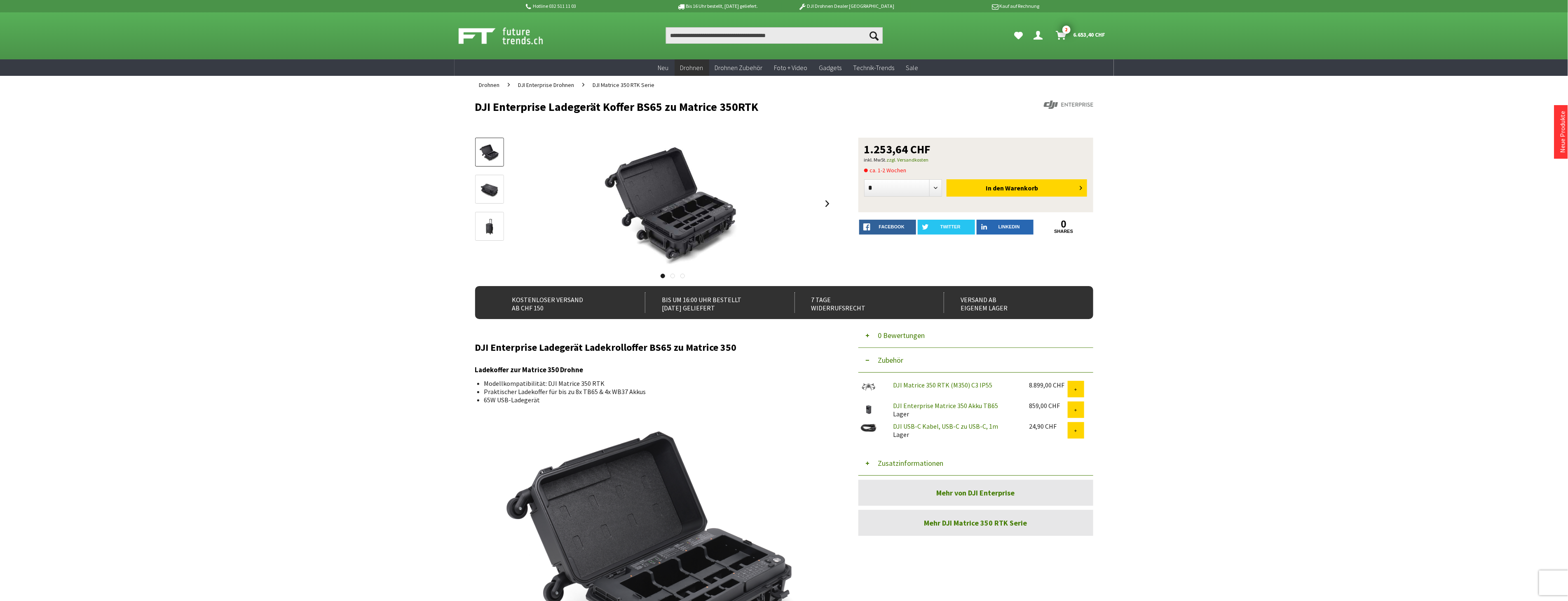
click at [941, 405] on link "DJI Enterprise Matrice 350 Akku TB65" at bounding box center [946, 405] width 105 height 8
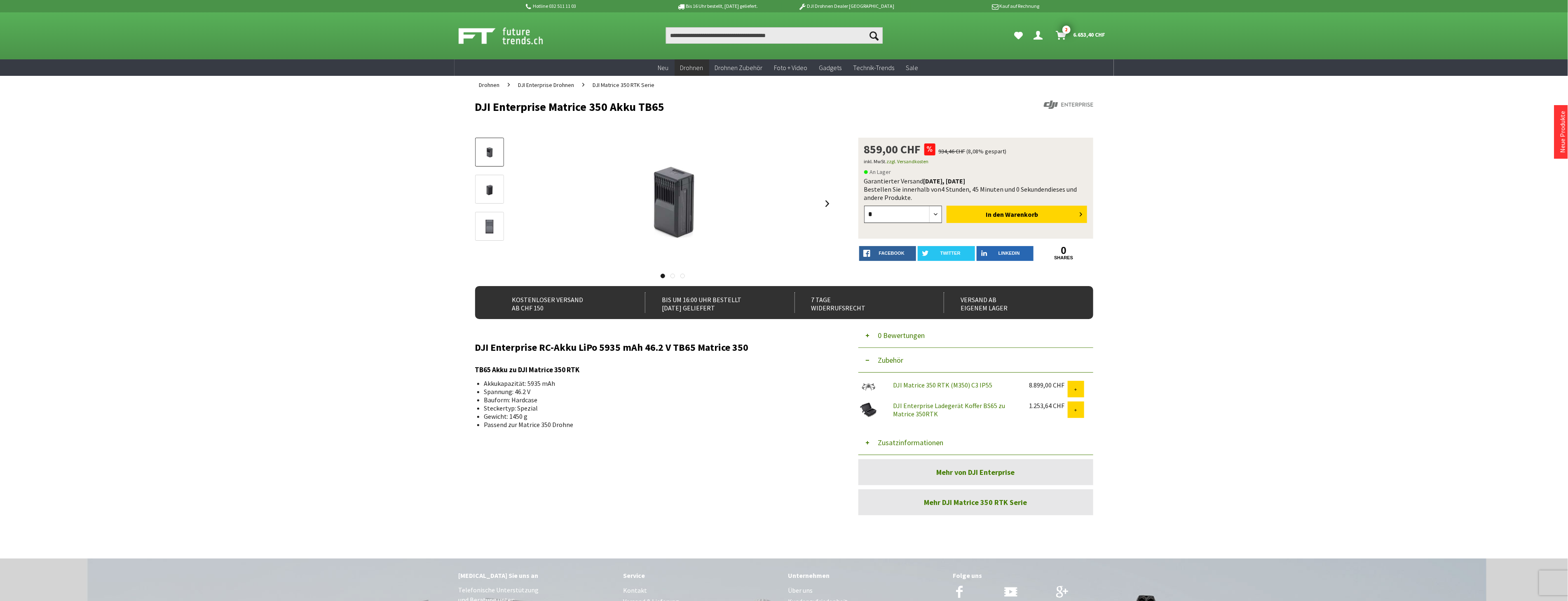
click at [933, 209] on select "* * * * * *" at bounding box center [903, 214] width 78 height 17
select select "*"
click at [864, 205] on select "* * * * * *" at bounding box center [903, 214] width 78 height 17
click at [974, 212] on button "In den Warenkorb" at bounding box center [1017, 214] width 141 height 17
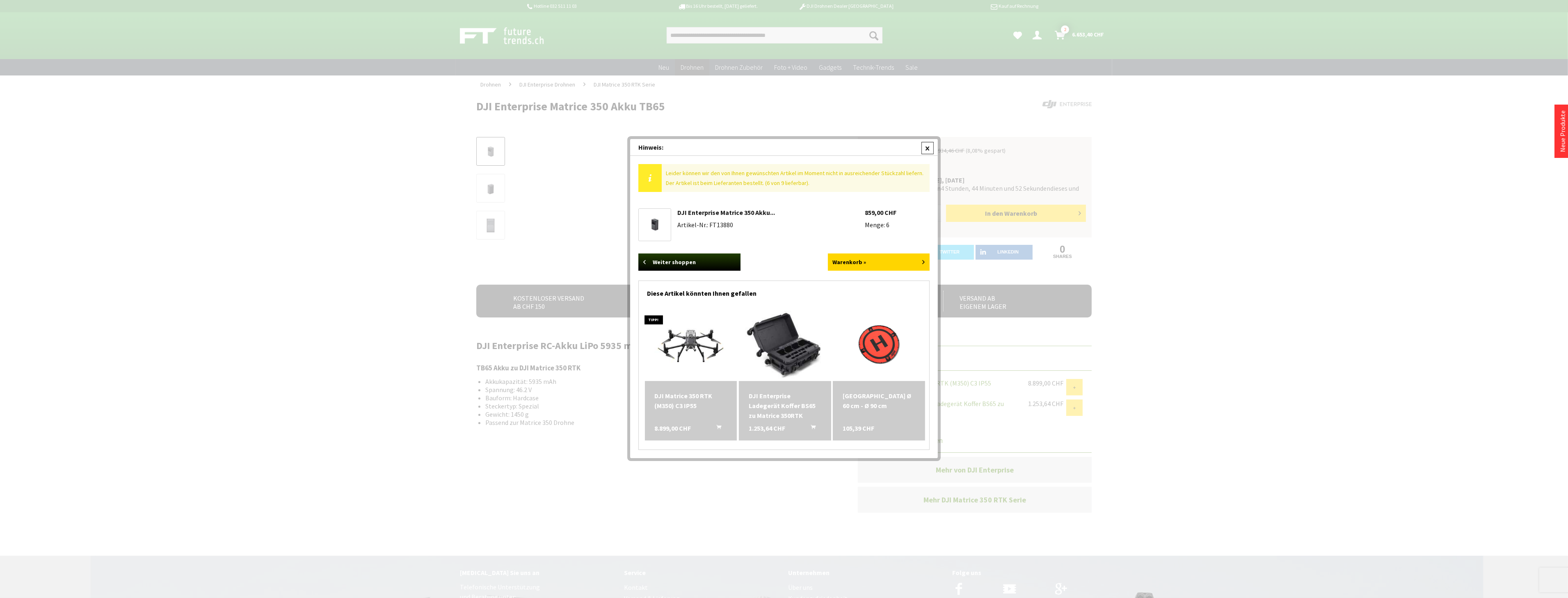
click at [925, 148] on div at bounding box center [928, 148] width 12 height 12
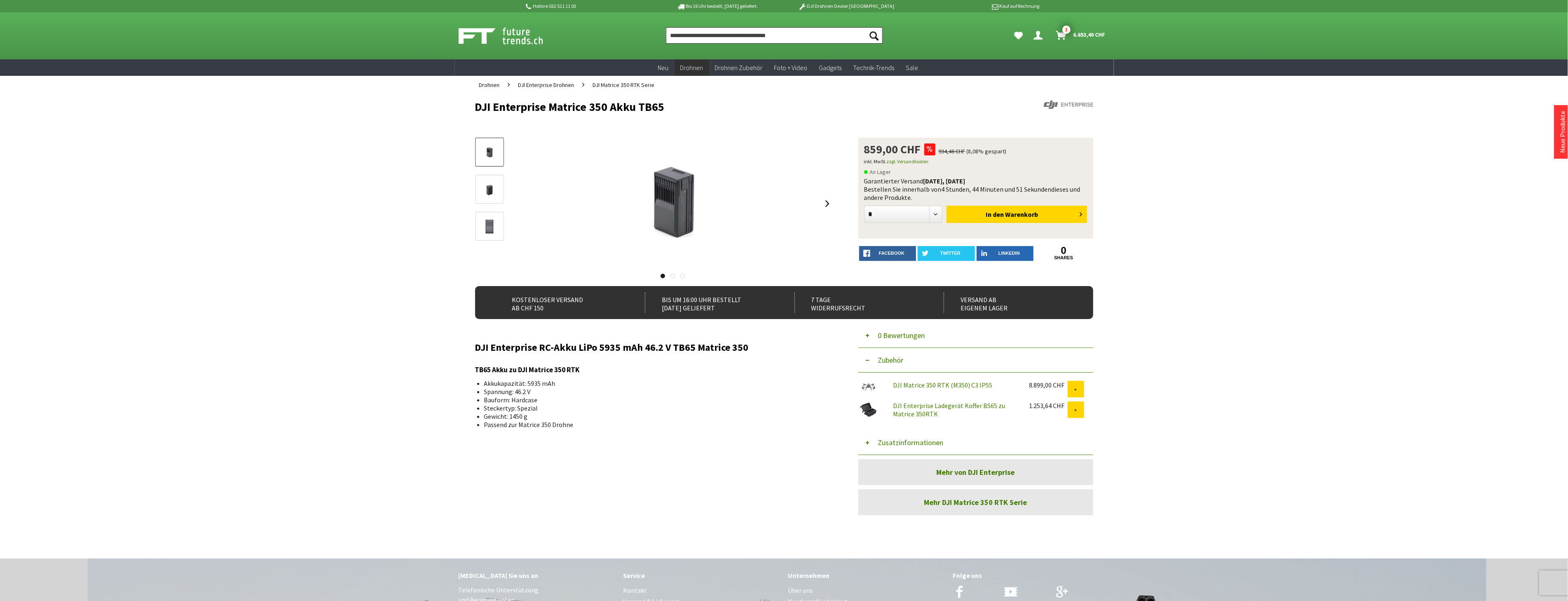
click at [687, 36] on input "Produkt, Marke, Kategorie, EAN, Artikelnummer…" at bounding box center [774, 35] width 217 height 17
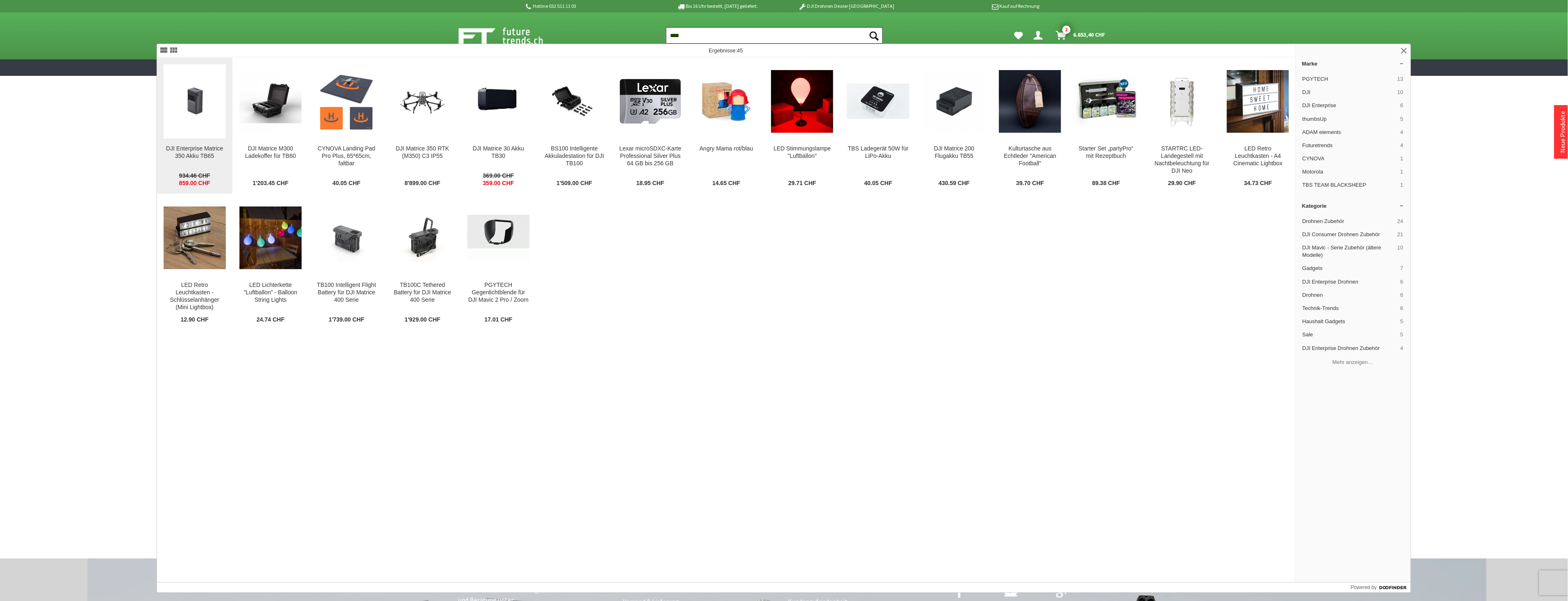
type input "****"
click at [203, 126] on figure at bounding box center [195, 101] width 62 height 74
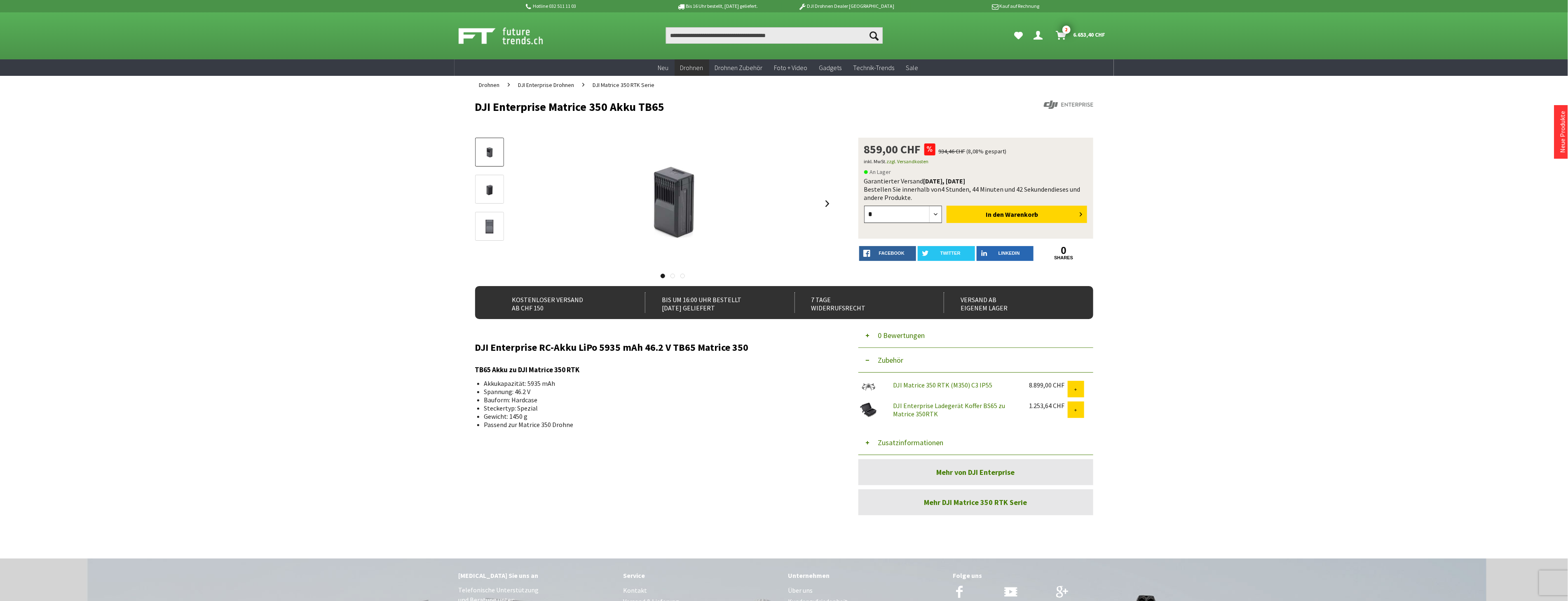
click at [937, 212] on select "* * * * * *" at bounding box center [903, 214] width 78 height 17
click at [923, 439] on button "Zusatzinformationen" at bounding box center [976, 443] width 235 height 24
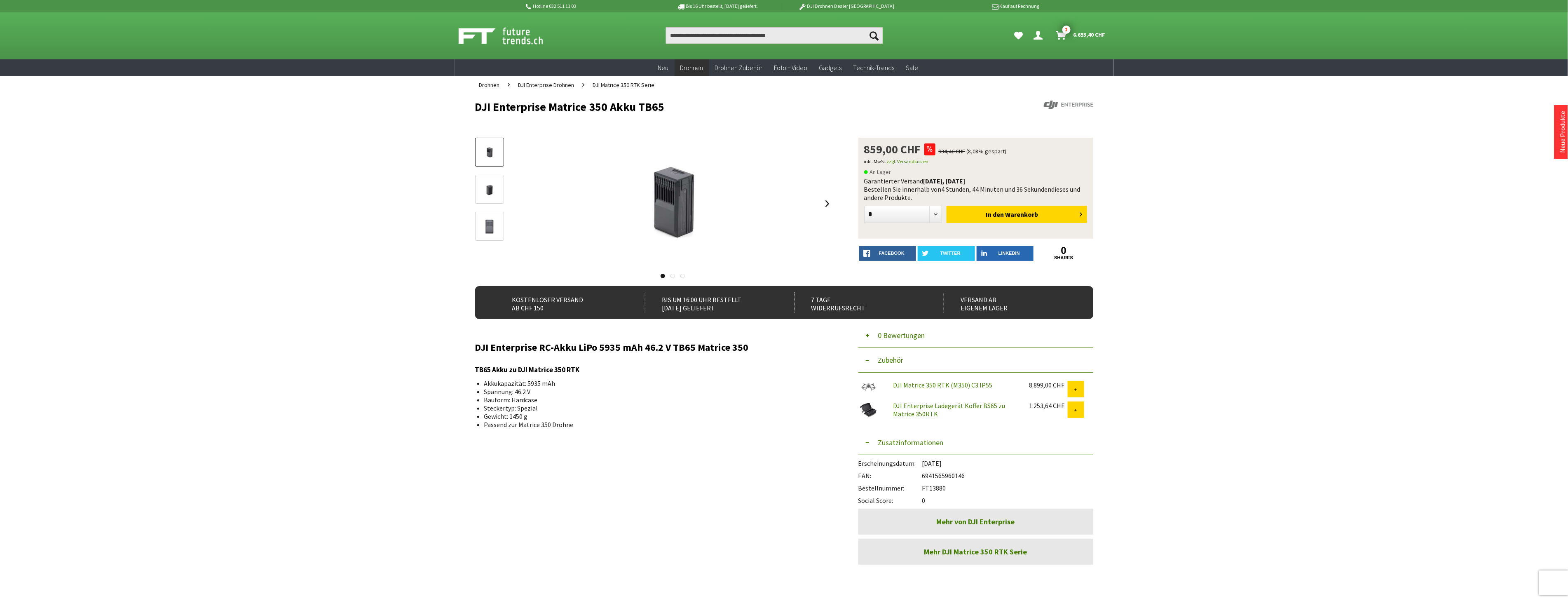
drag, startPoint x: 948, startPoint y: 489, endPoint x: 923, endPoint y: 487, distance: 25.1
click at [923, 487] on div "Bestellnummer: FT13880" at bounding box center [976, 486] width 235 height 12
copy div "FT13880"
click at [695, 34] on input "Produkt, Marke, Kategorie, EAN, Artikelnummer…" at bounding box center [774, 35] width 217 height 17
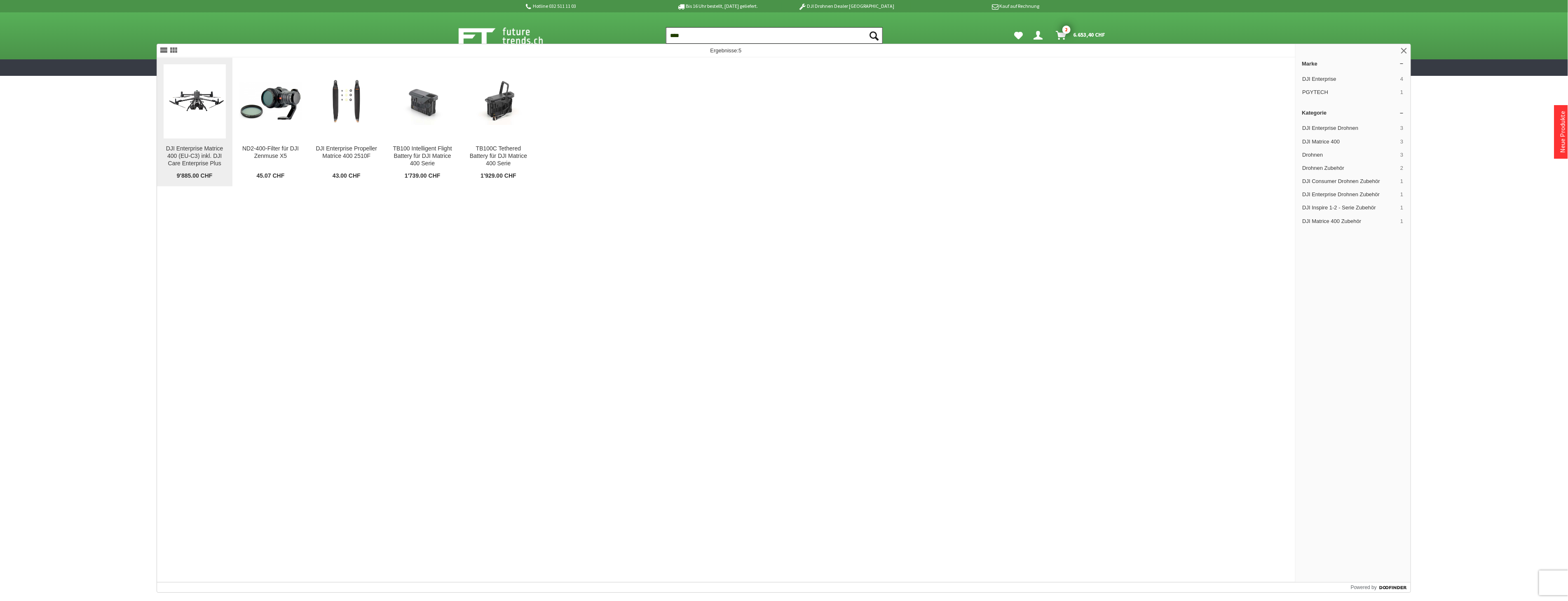
type input "****"
click at [204, 104] on img at bounding box center [195, 101] width 62 height 35
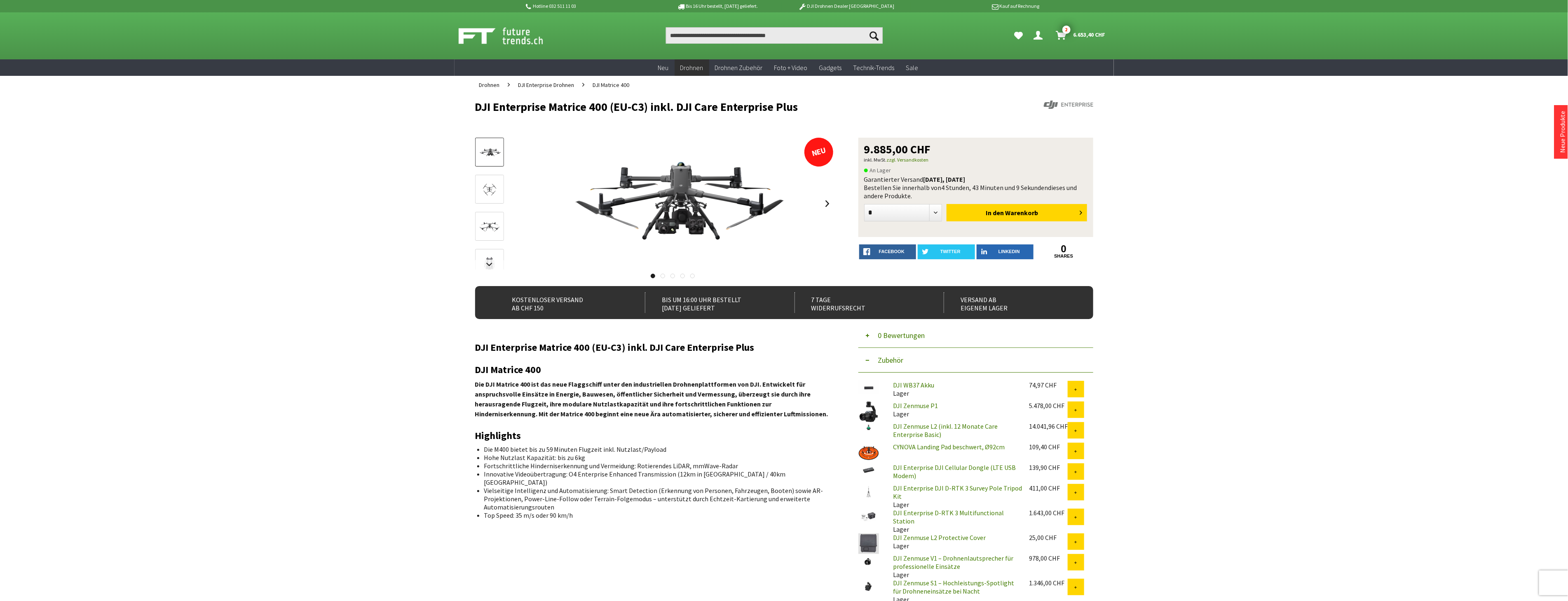
drag, startPoint x: 801, startPoint y: 107, endPoint x: 472, endPoint y: 112, distance: 329.0
drag, startPoint x: 474, startPoint y: 103, endPoint x: 817, endPoint y: 105, distance: 343.0
click at [817, 105] on h1 "DJI Enterprise Matrice 400 (EU-C3) inkl. DJI Care Enterprise Plus" at bounding box center [722, 106] width 495 height 12
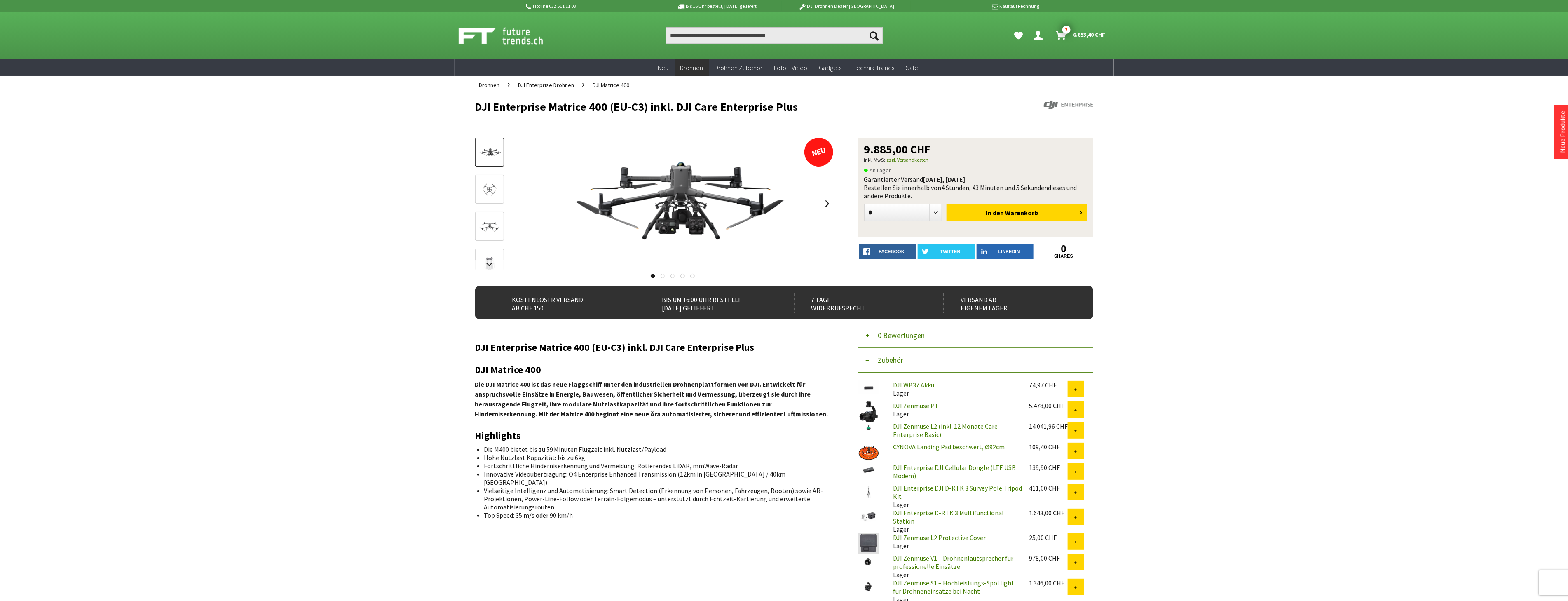
drag, startPoint x: 528, startPoint y: 459, endPoint x: 587, endPoint y: 453, distance: 59.3
click at [587, 453] on li "Hohe Nutzlast Kapazität: bis zu 6kg" at bounding box center [655, 457] width 343 height 8
click at [587, 454] on li "Hohe Nutzlast Kapazität: bis zu 6kg" at bounding box center [655, 457] width 343 height 8
drag, startPoint x: 586, startPoint y: 458, endPoint x: 482, endPoint y: 452, distance: 104.2
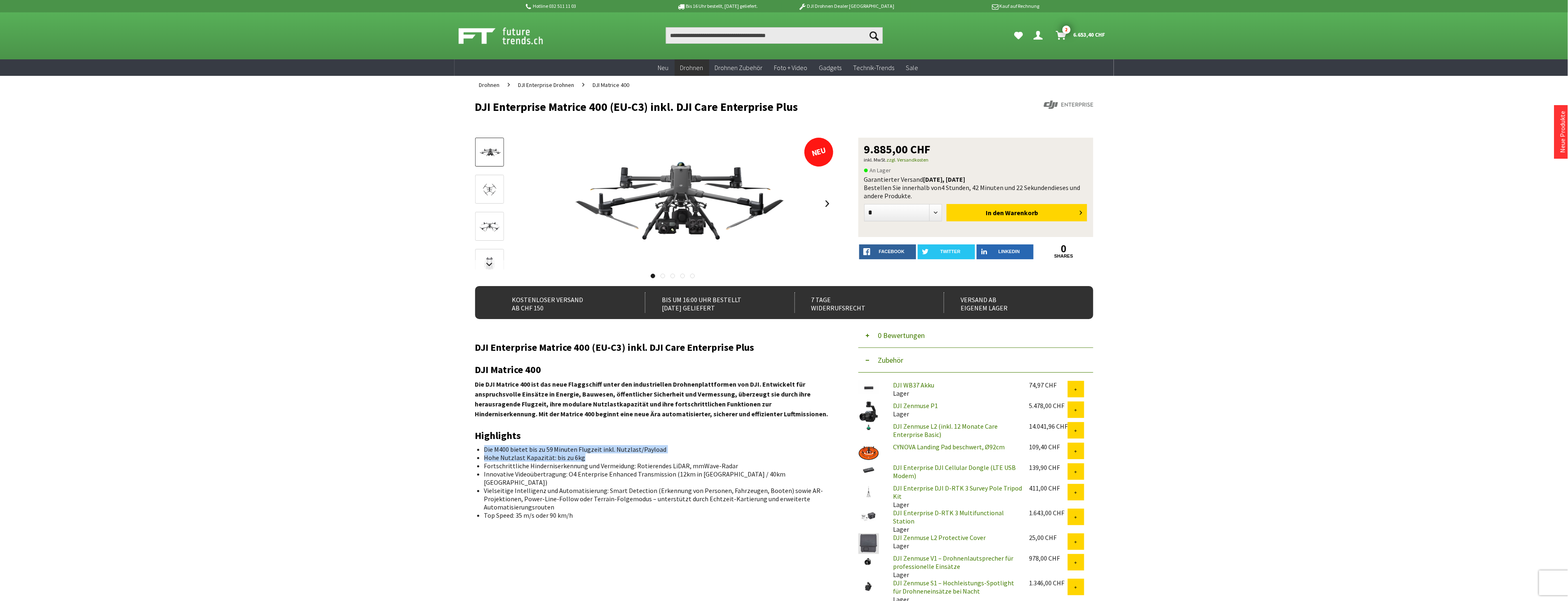
click at [482, 452] on ul "Die M400 bietet bis zu 59 Minuten Flugzeit inkl. Nutzlast/Payload Hohe Nutzlast…" at bounding box center [654, 482] width 345 height 74
click at [582, 462] on li "Fortschrittliche Hinderniserkennung und Vermeidung: Rotierendes LiDAR, mmWave-R…" at bounding box center [655, 465] width 343 height 8
drag, startPoint x: 586, startPoint y: 457, endPoint x: 485, endPoint y: 446, distance: 101.6
click at [485, 446] on ul "Die M400 bietet bis zu 59 Minuten Flugzeit inkl. Nutzlast/Payload Hohe Nutzlast…" at bounding box center [654, 482] width 345 height 74
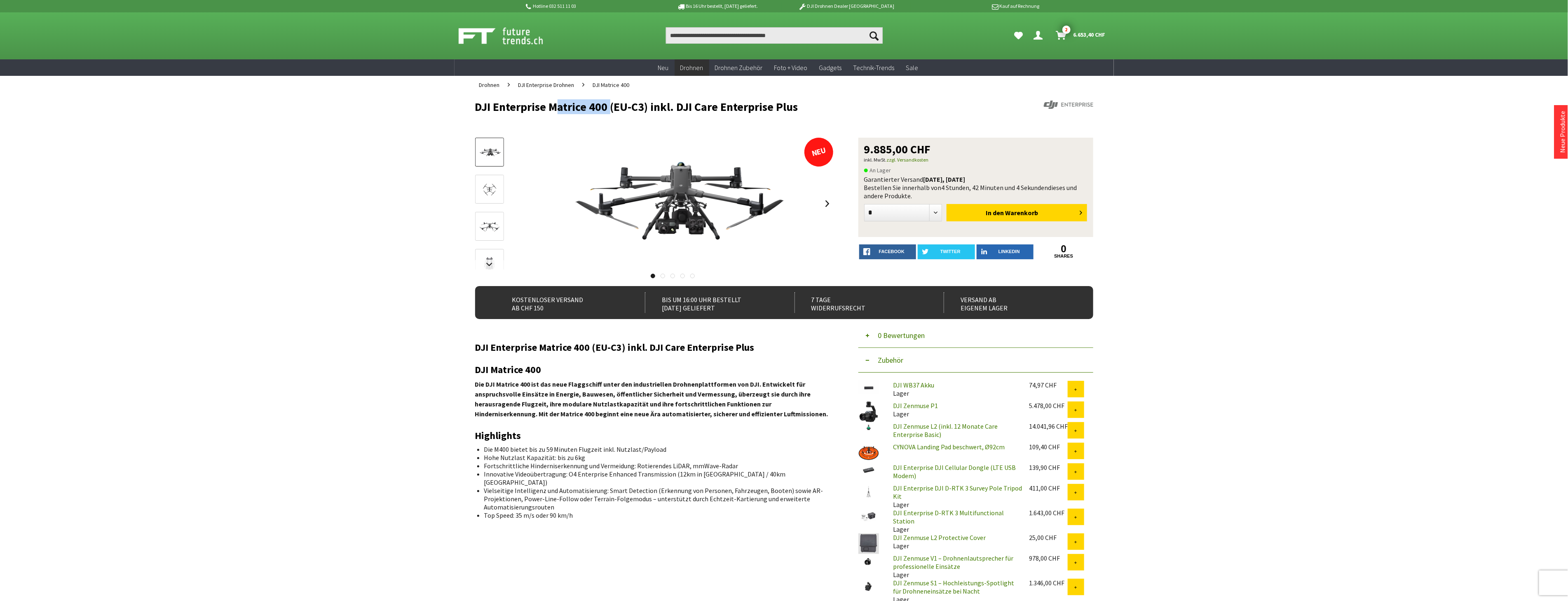
drag, startPoint x: 549, startPoint y: 109, endPoint x: 605, endPoint y: 109, distance: 56.0
click at [605, 109] on h1 "DJI Enterprise Matrice 400 (EU-C3) inkl. DJI Care Enterprise Plus" at bounding box center [722, 106] width 495 height 12
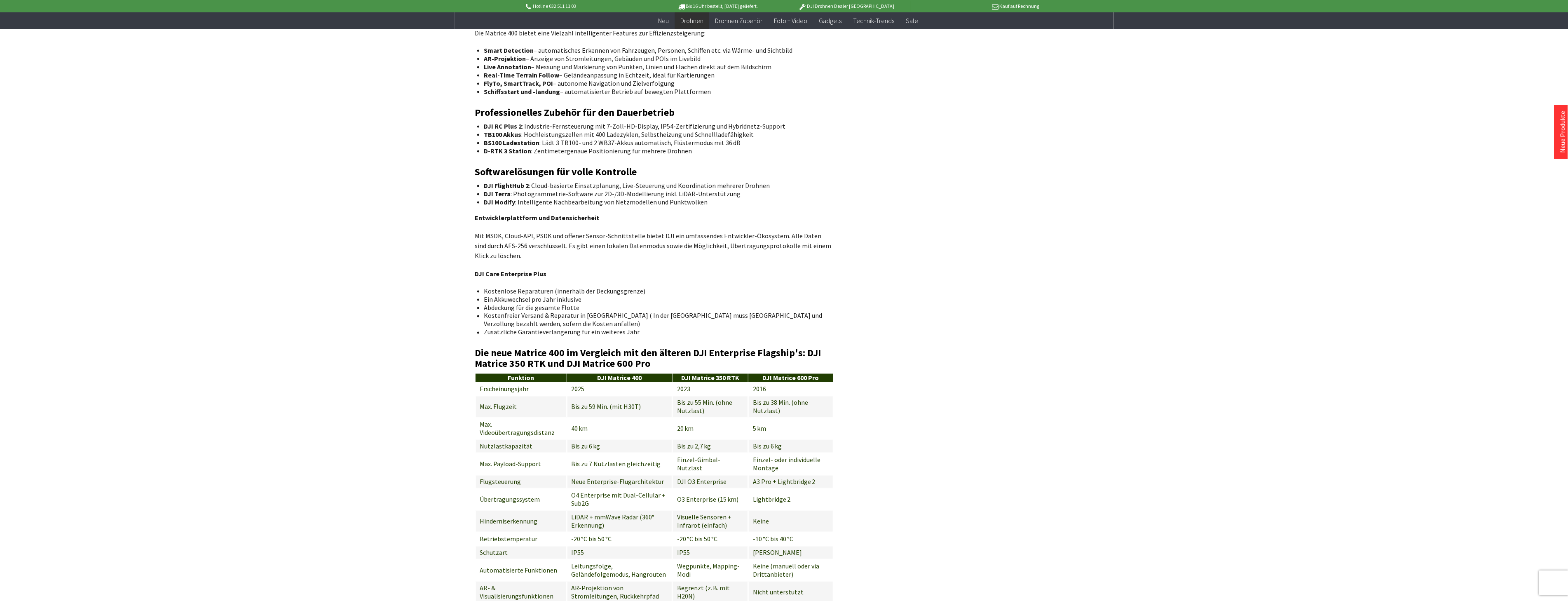
scroll to position [1419, 0]
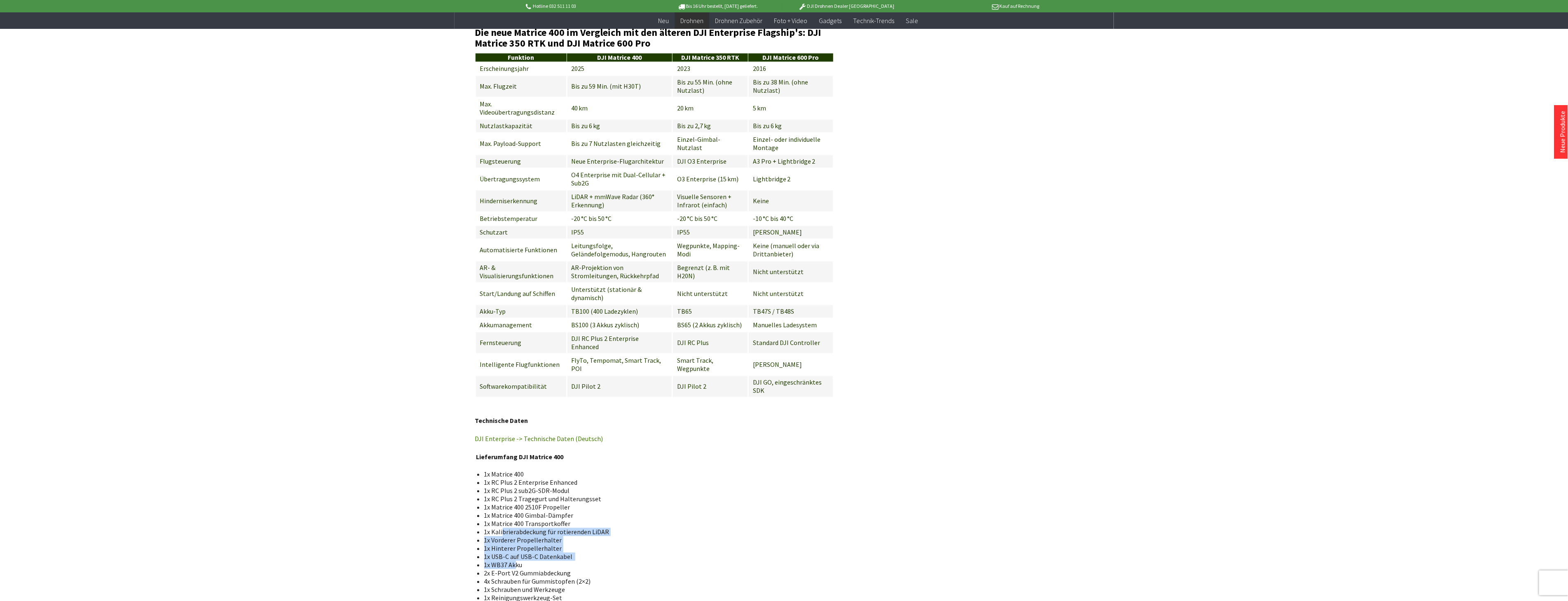
drag, startPoint x: 503, startPoint y: 481, endPoint x: 516, endPoint y: 515, distance: 36.4
click at [516, 515] on ul "1x Matrice 400 1x RC Plus 2 Enterprise Enhanced 1x RC Plus 2 sub2G-SDR-Modul 1x…" at bounding box center [654, 536] width 345 height 132
click at [517, 561] on span "1x WB37 Akku" at bounding box center [503, 564] width 39 height 8
drag, startPoint x: 526, startPoint y: 515, endPoint x: 480, endPoint y: 512, distance: 46.1
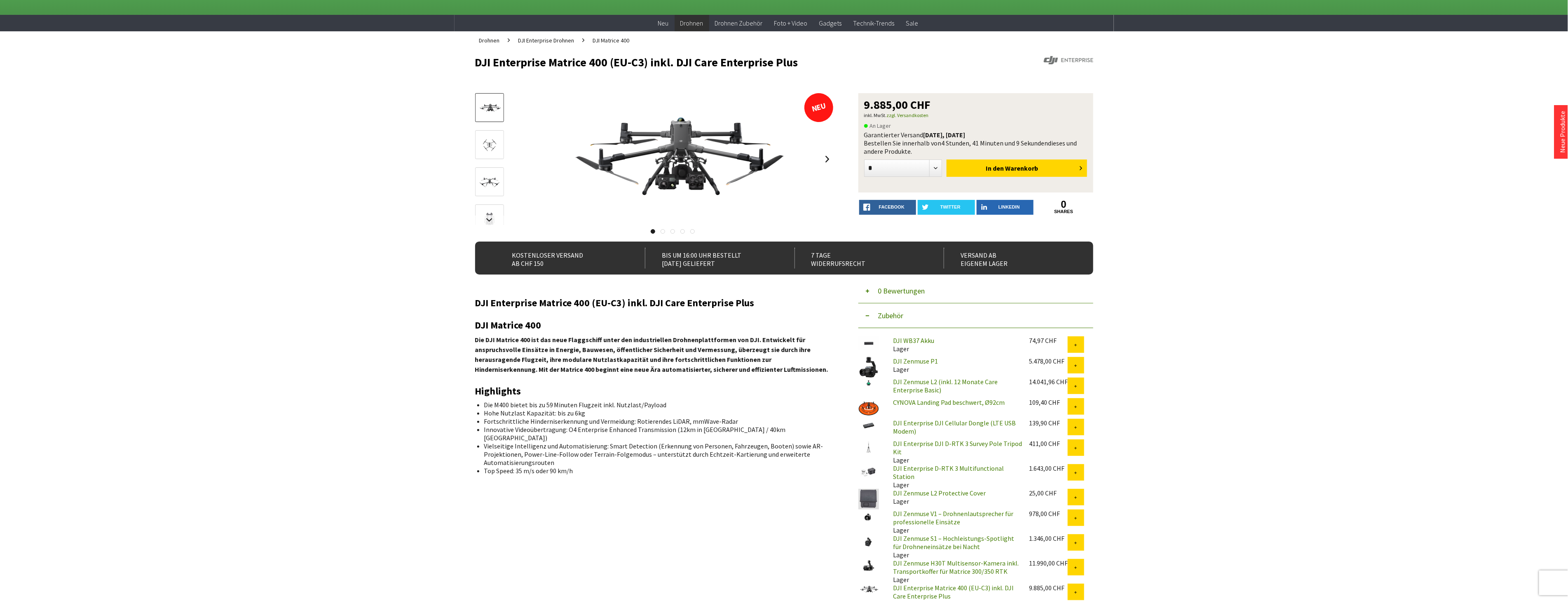
scroll to position [0, 0]
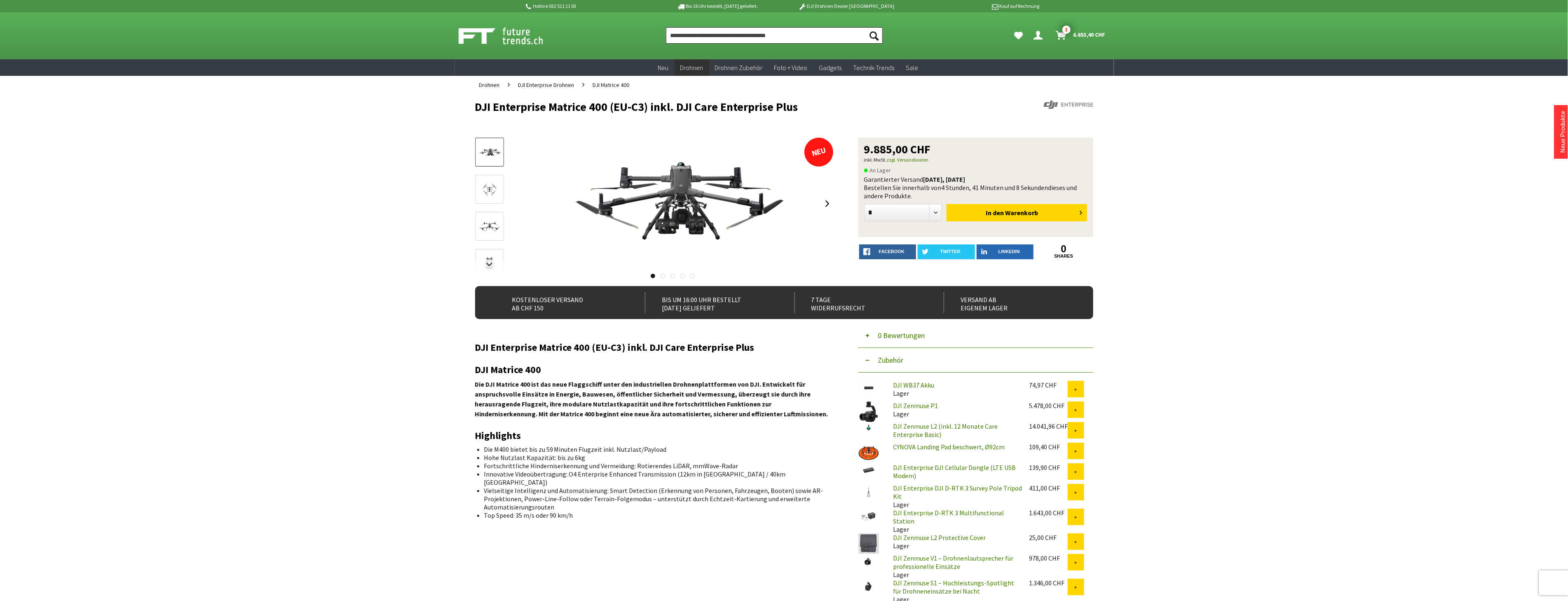
click at [685, 34] on input "Produkt, Marke, Kategorie, EAN, Artikelnummer…" at bounding box center [774, 35] width 217 height 17
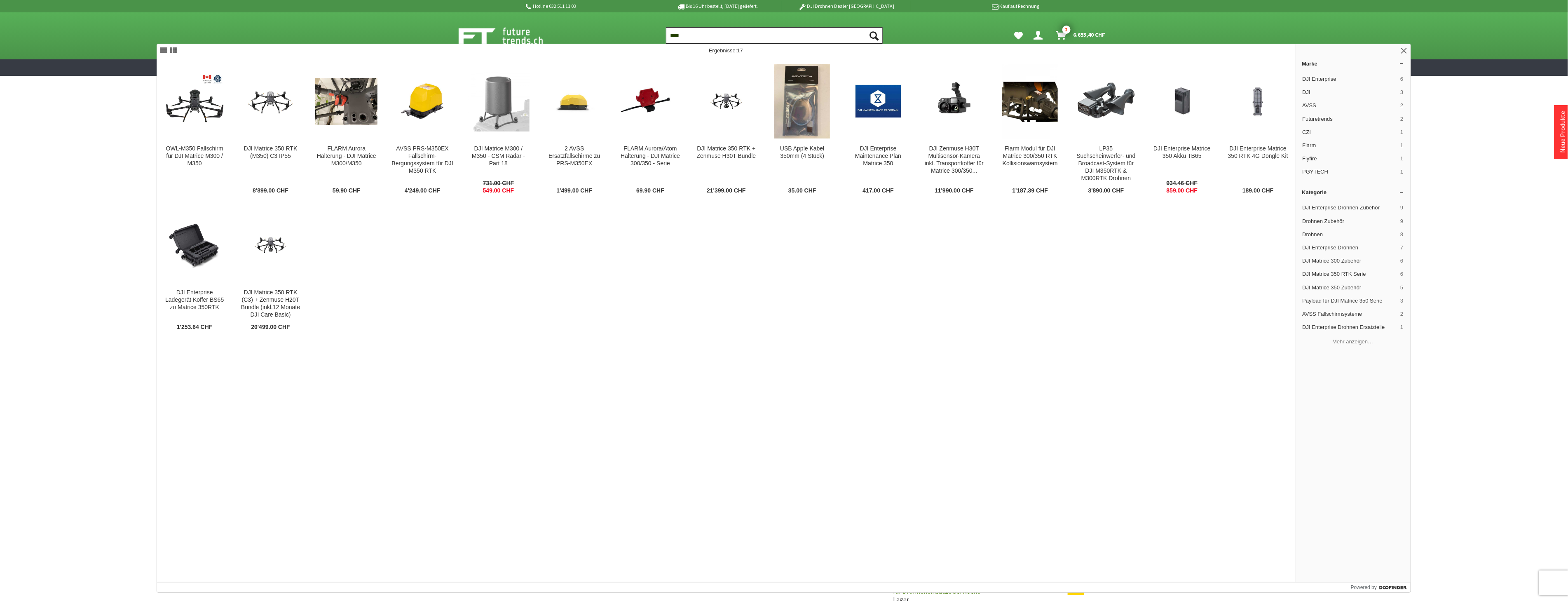
click at [699, 34] on input "****" at bounding box center [774, 35] width 217 height 17
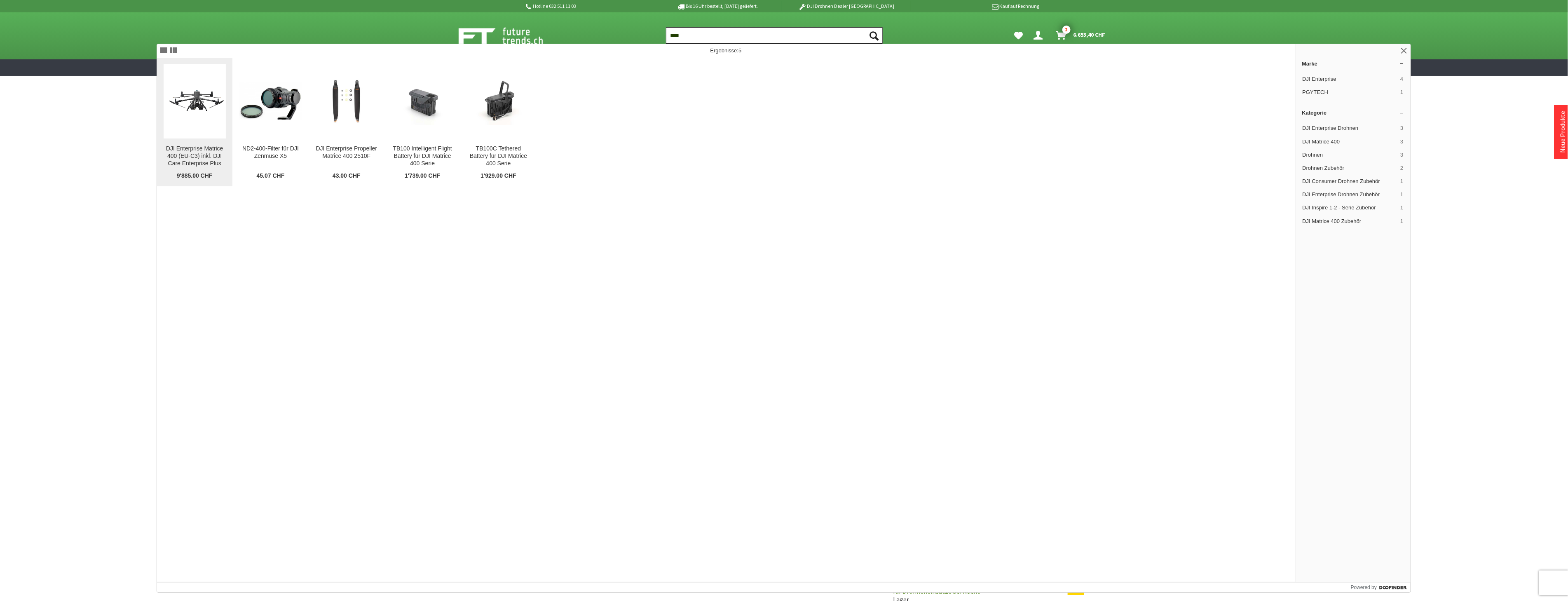
type input "****"
click at [208, 129] on figure at bounding box center [195, 101] width 62 height 74
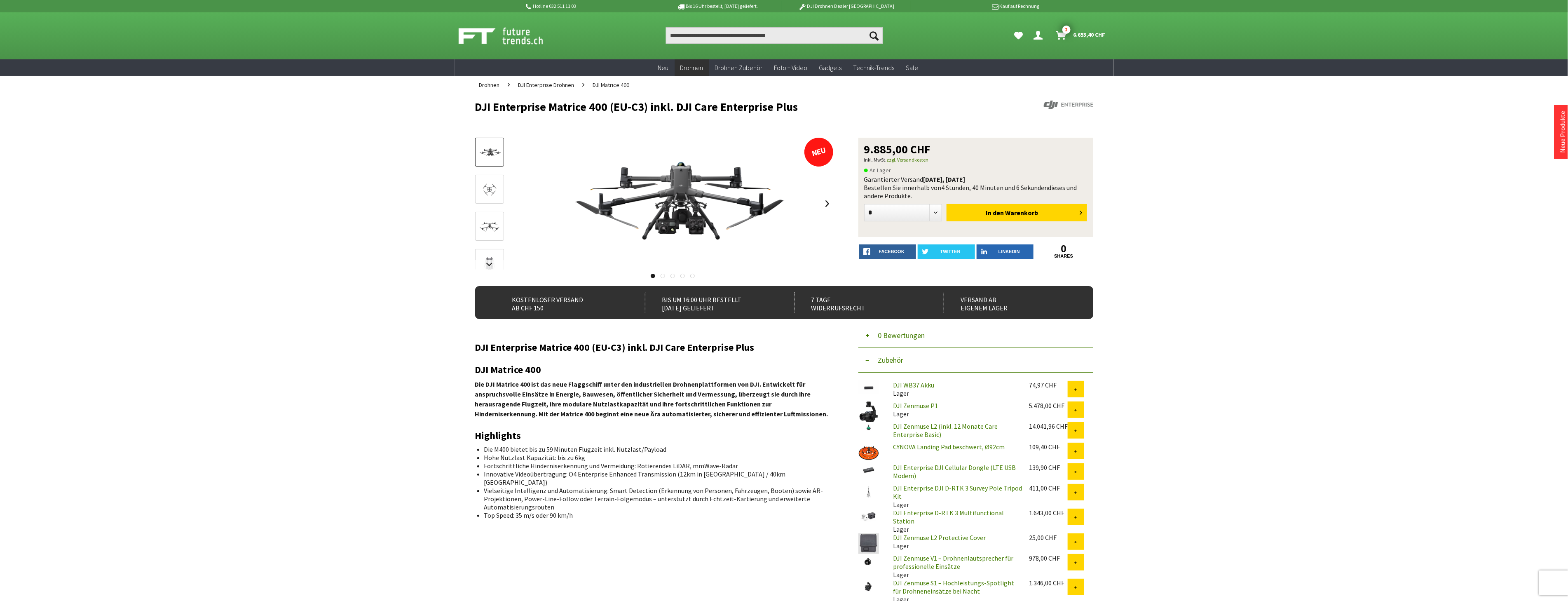
click at [936, 202] on form "* * * * * * * * * ** ** ** ** ** ** ** ** ** ** ** In den Warenkorb" at bounding box center [975, 213] width 223 height 27
click at [933, 209] on select "* * * * * * * * * ** ** ** ** ** ** ** ** ** ** **" at bounding box center [903, 213] width 78 height 17
select select "*"
click at [864, 204] on select "* * * * * * * * * ** ** ** ** ** ** ** ** ** ** **" at bounding box center [903, 213] width 78 height 17
click at [973, 213] on button "In den Warenkorb" at bounding box center [1017, 213] width 141 height 17
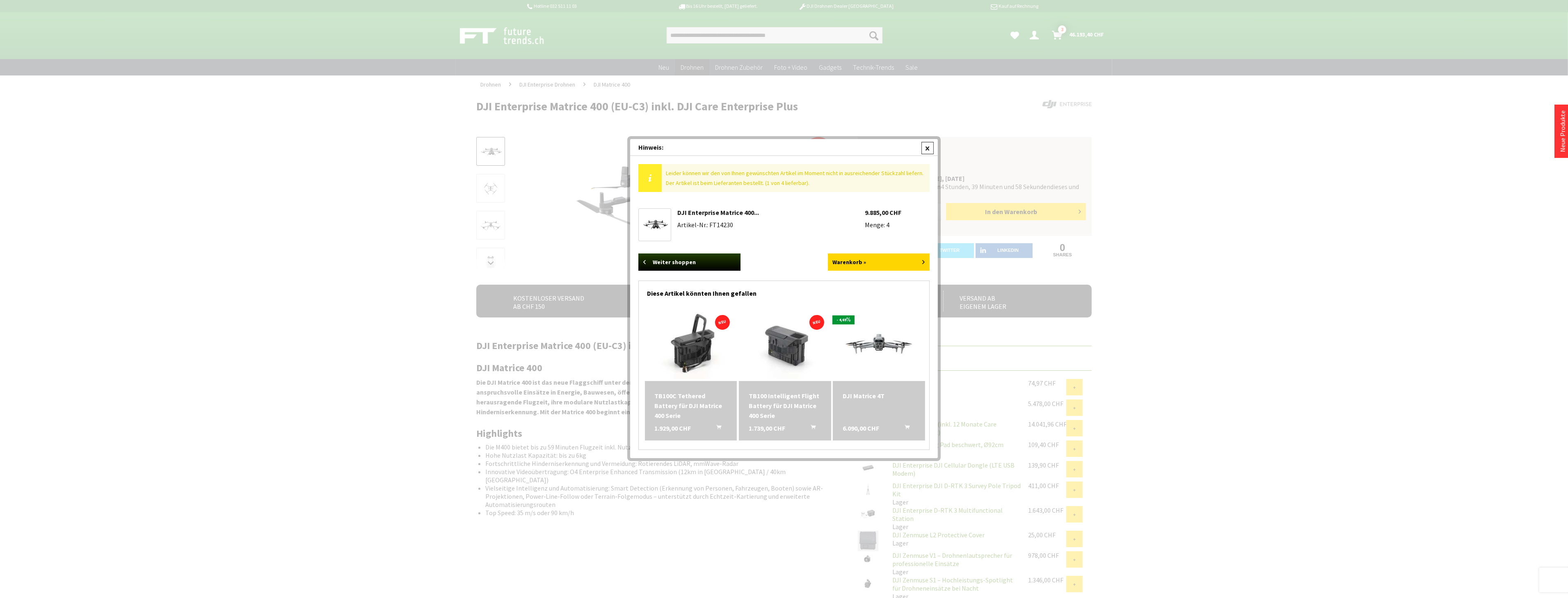
click at [927, 151] on div at bounding box center [928, 148] width 12 height 12
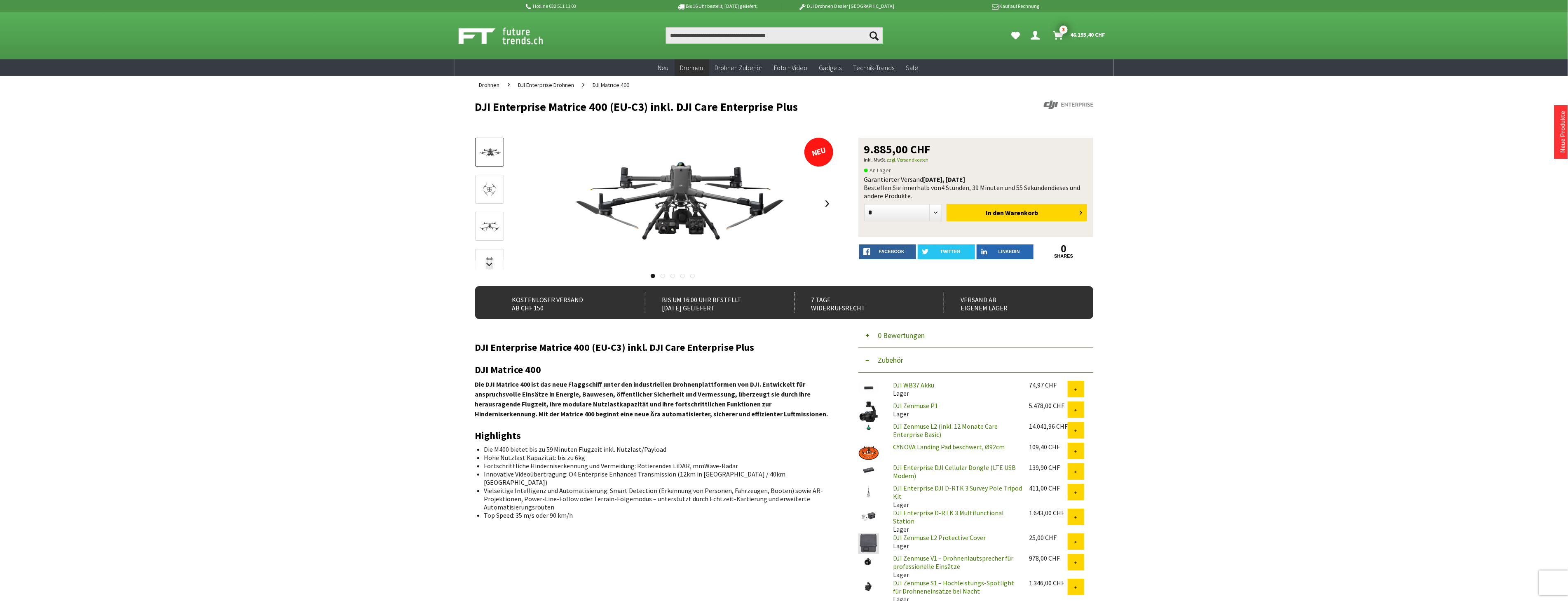
drag, startPoint x: 911, startPoint y: 196, endPoint x: 859, endPoint y: 180, distance: 54.4
click at [859, 180] on div "NEU 9.885,00 CHF inkl. MwSt. zzgl. Versandkosten An Lager Garantierter Versand …" at bounding box center [976, 187] width 235 height 99
